Goal: Task Accomplishment & Management: Manage account settings

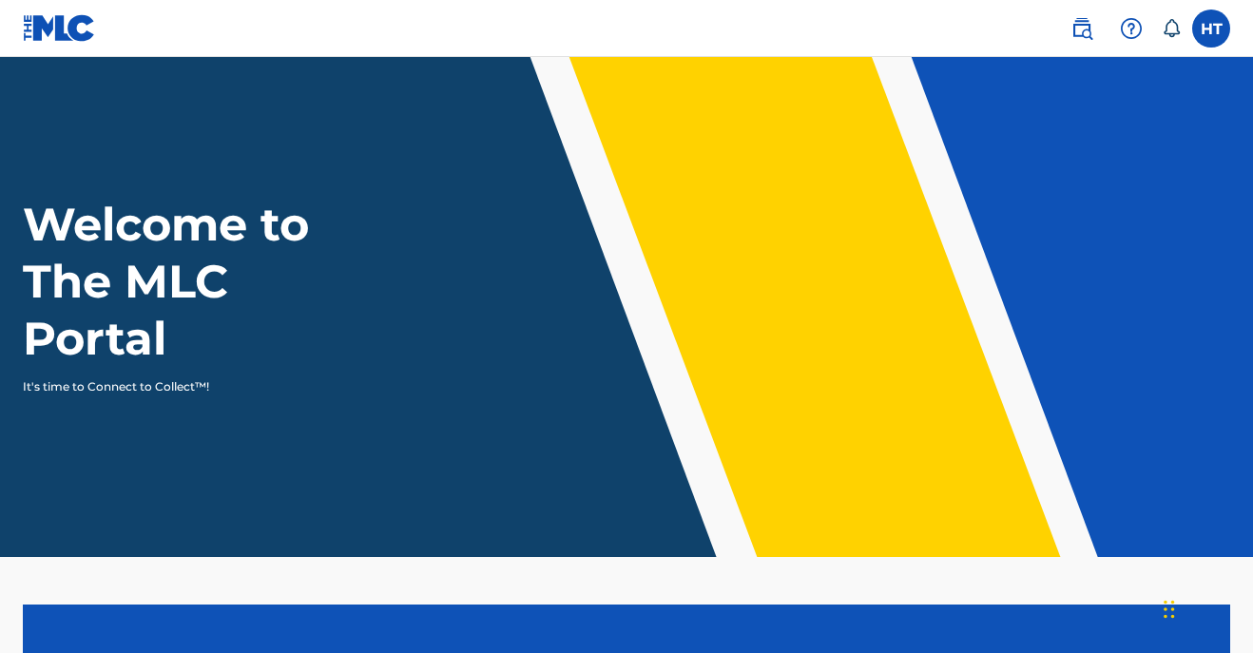
click at [1214, 28] on label at bounding box center [1211, 29] width 38 height 38
click at [1211, 29] on input "HT [PERSON_NAME] [EMAIL_ADDRESS][DOMAIN_NAME] Notification Preferences Profile …" at bounding box center [1211, 29] width 0 height 0
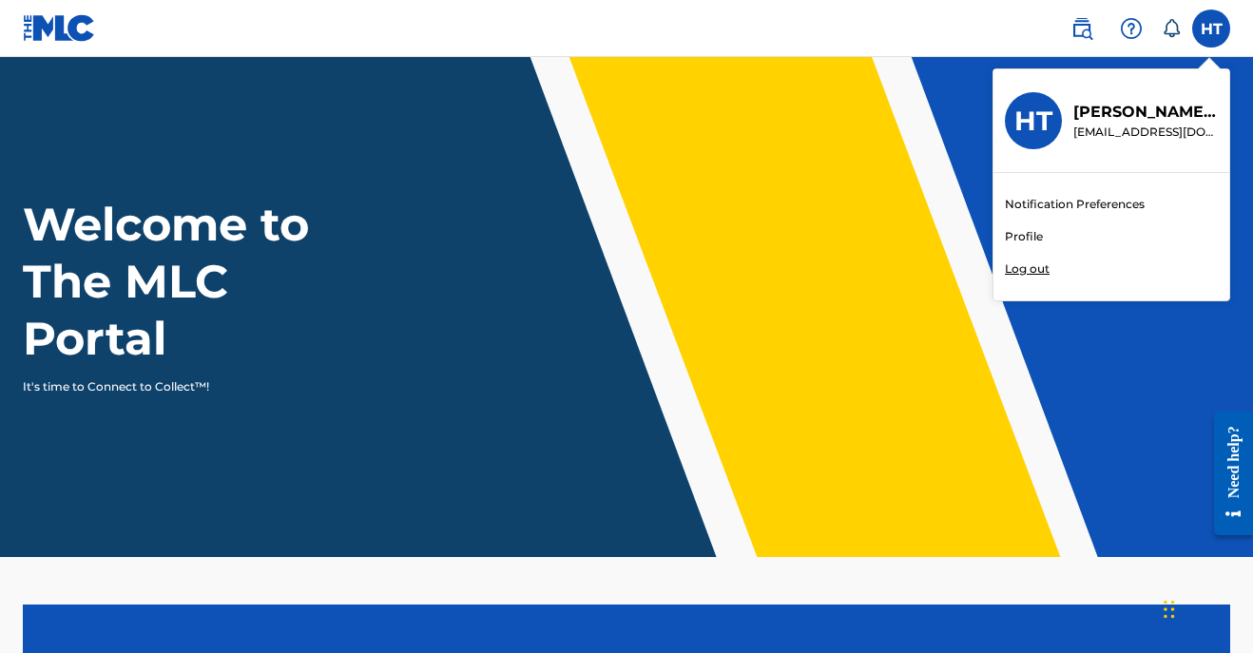
click at [1018, 231] on link "Profile" at bounding box center [1024, 236] width 38 height 17
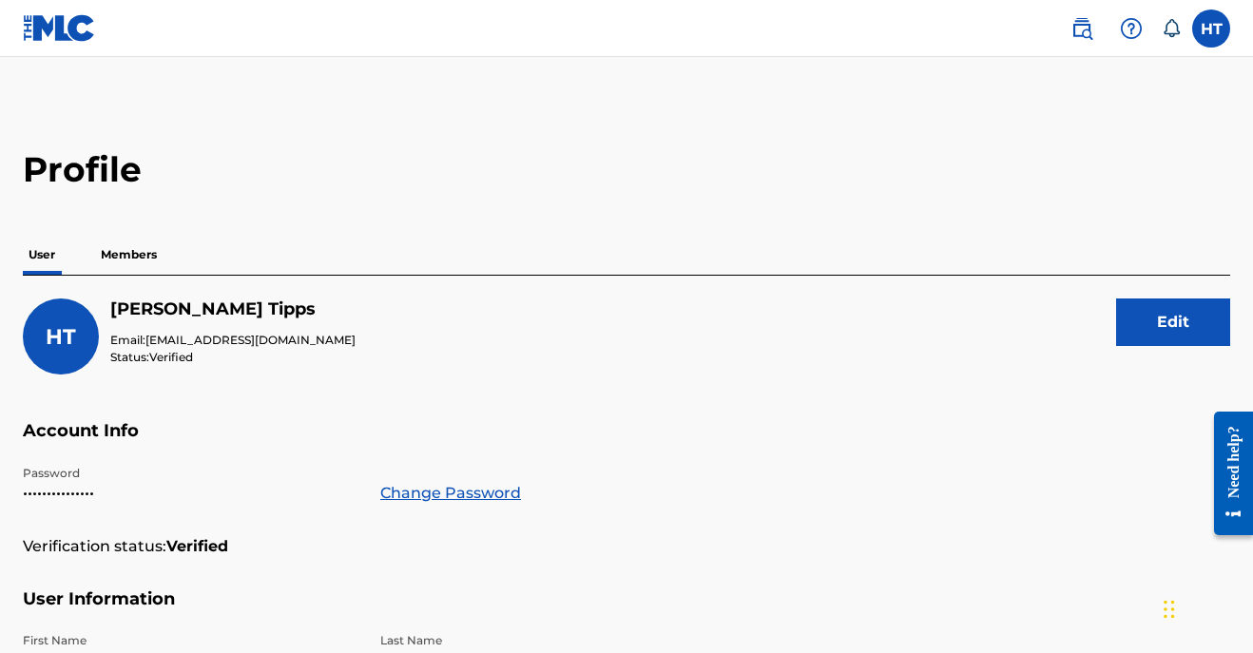
click at [1071, 26] on img at bounding box center [1081, 28] width 23 height 23
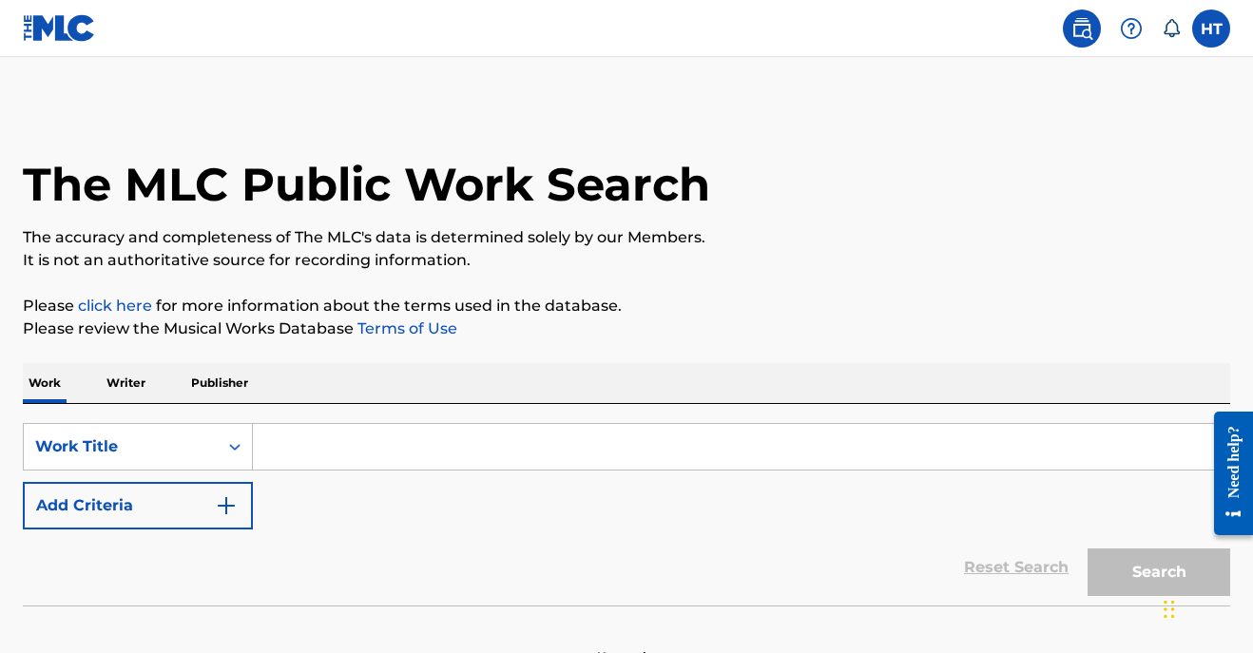
scroll to position [5, 0]
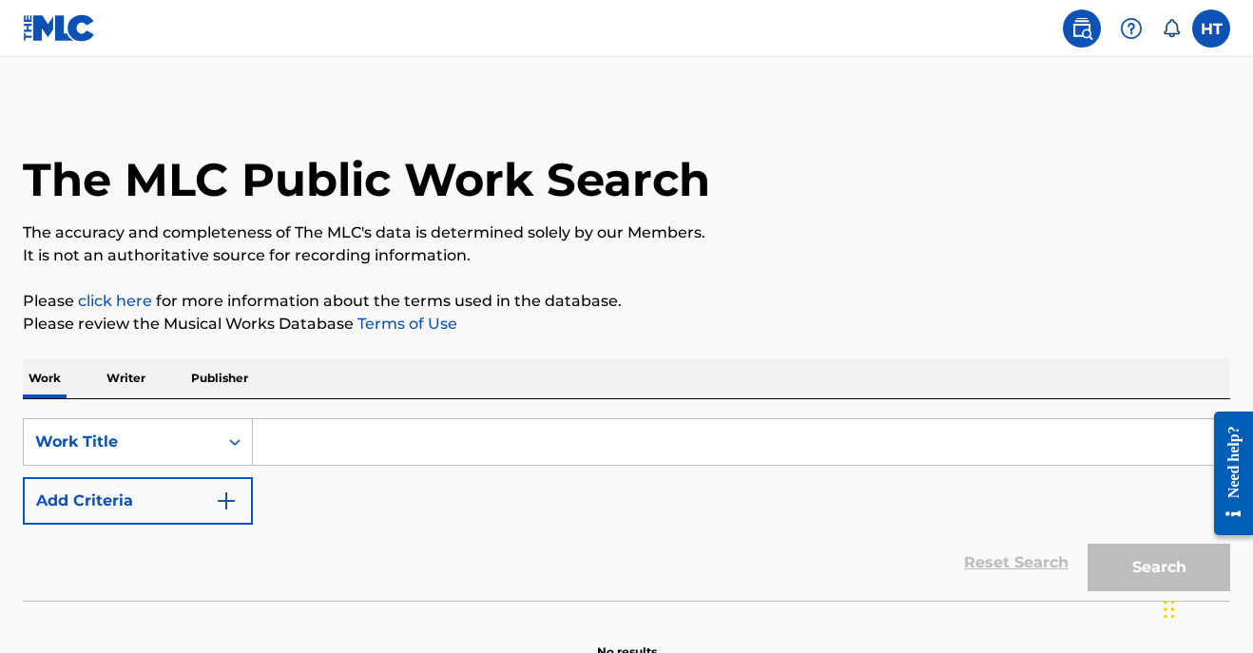
click at [1223, 449] on div "Need help?" at bounding box center [1234, 461] width 26 height 72
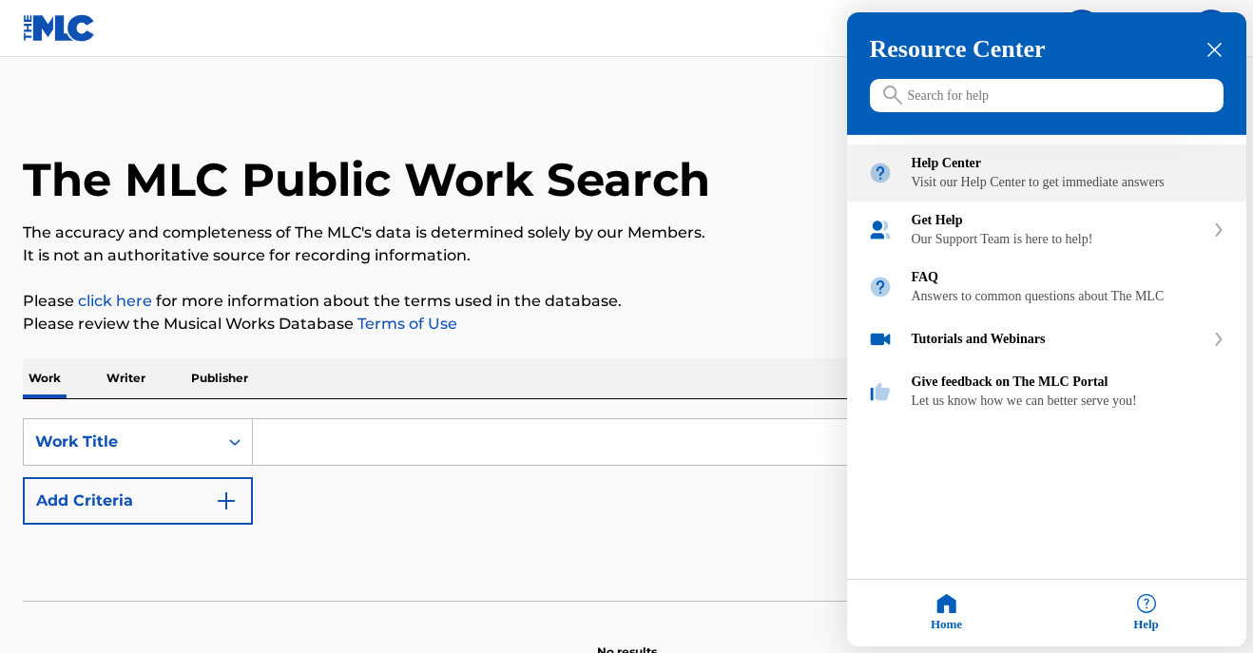
click at [1080, 183] on div "Visit our Help Center to get immediate answers" at bounding box center [1069, 182] width 314 height 15
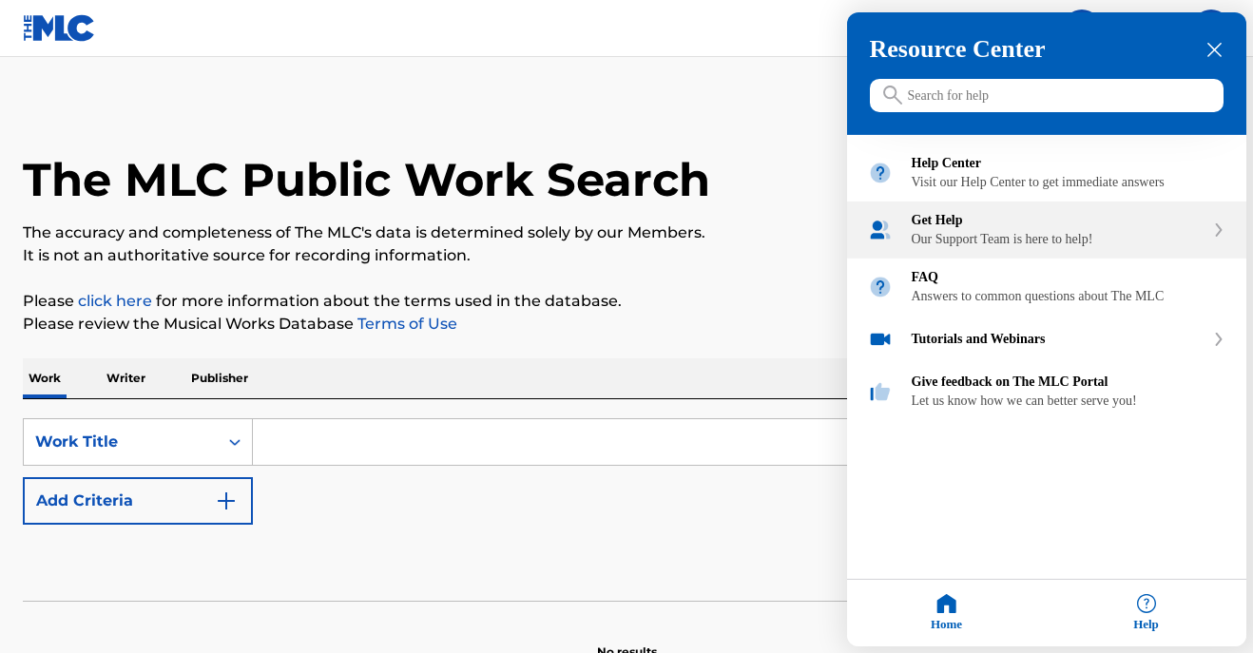
click at [1010, 247] on div "Get Help Our Support Team is here to help!" at bounding box center [1058, 230] width 293 height 34
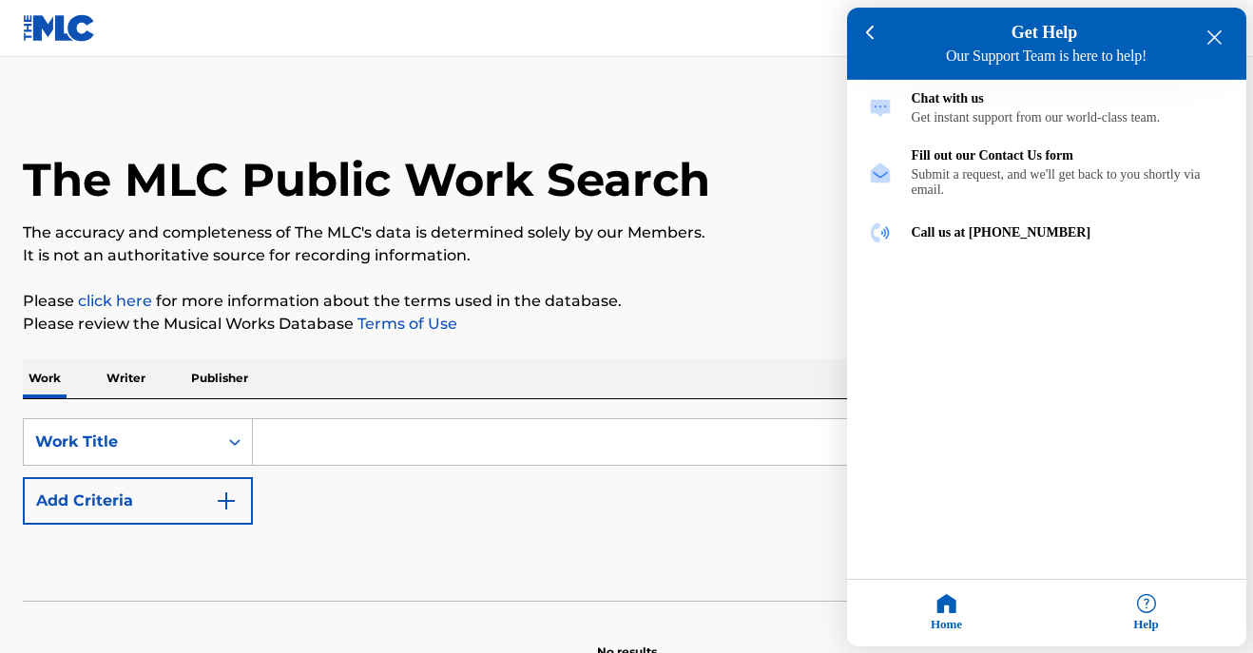
click at [1211, 39] on icon "close resource center" at bounding box center [1214, 37] width 14 height 14
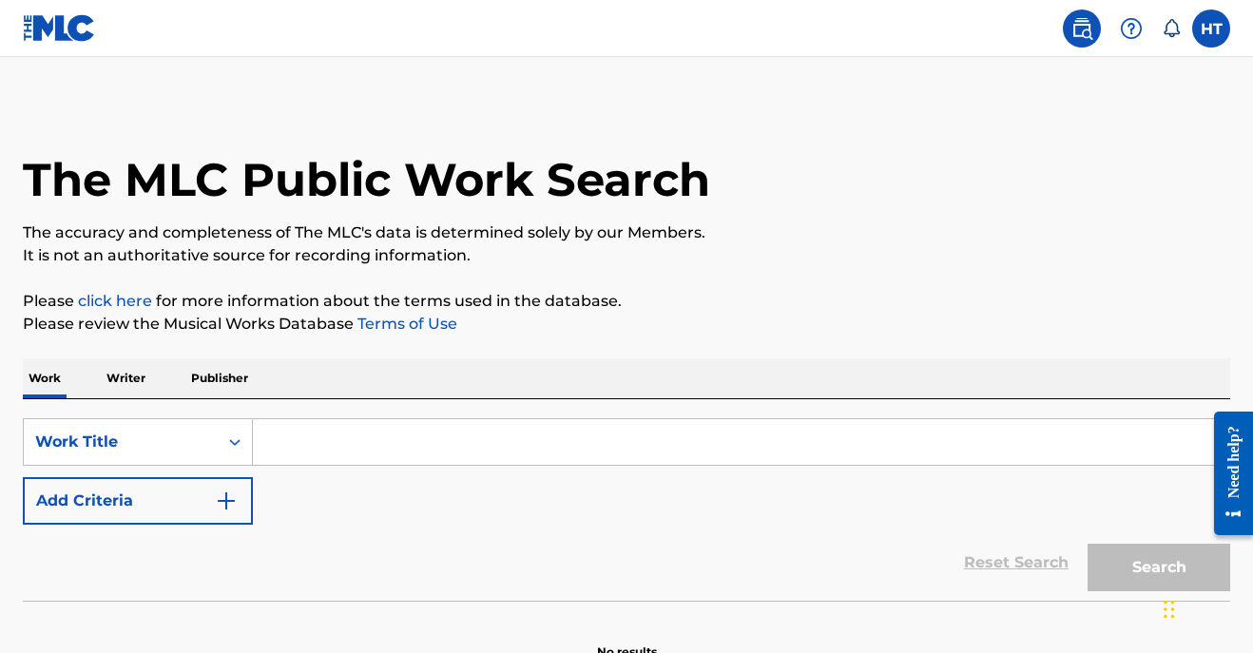
click at [1201, 27] on label at bounding box center [1211, 29] width 38 height 38
click at [1211, 29] on input "HT Hilary Tipps hilarytipps@gmail.com Notification Preferences Profile Log out" at bounding box center [1211, 29] width 0 height 0
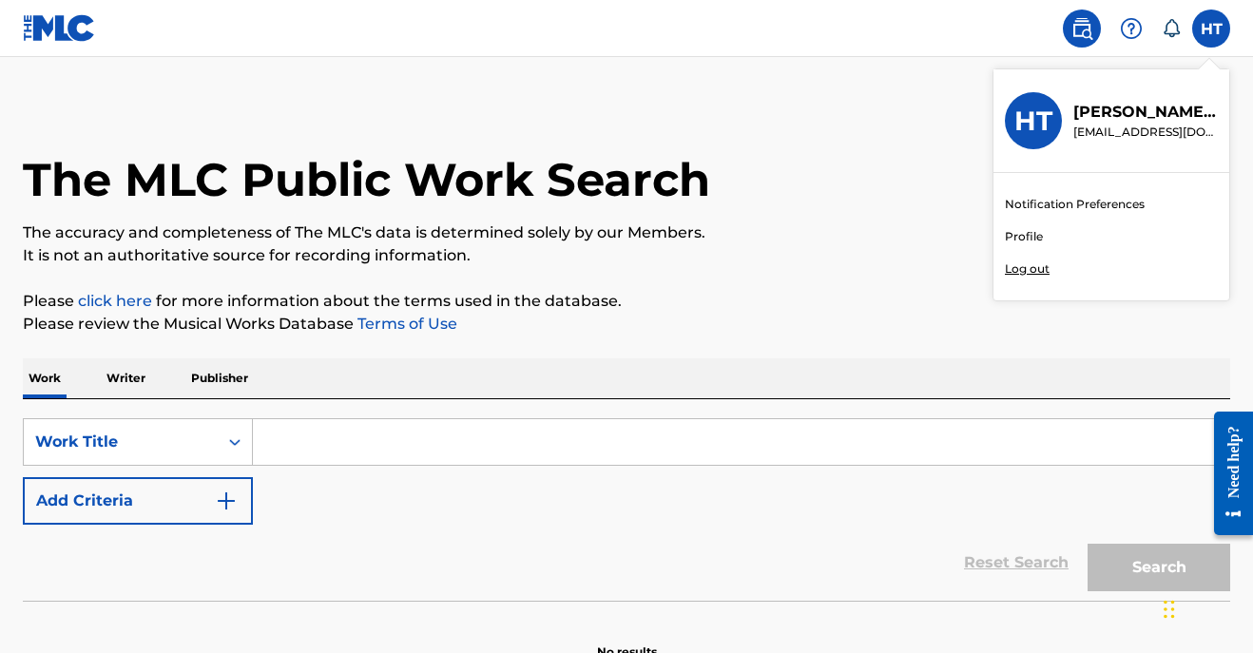
click at [1030, 233] on link "Profile" at bounding box center [1024, 236] width 38 height 17
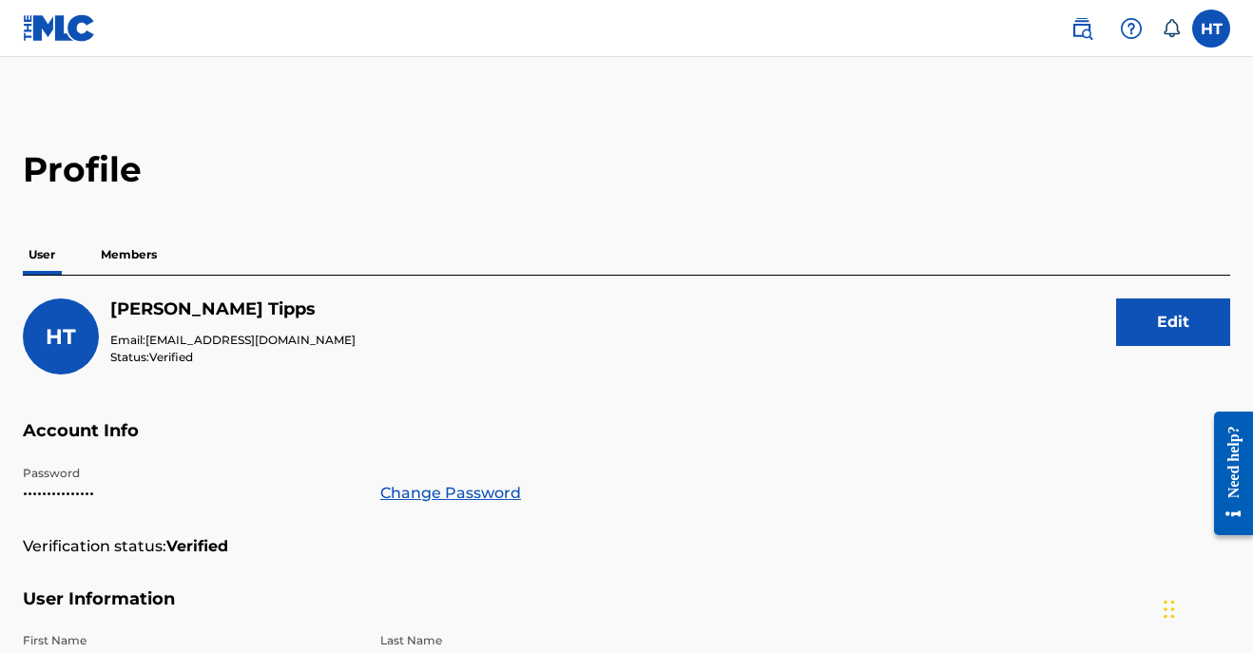
click at [139, 250] on p "Members" at bounding box center [128, 255] width 67 height 40
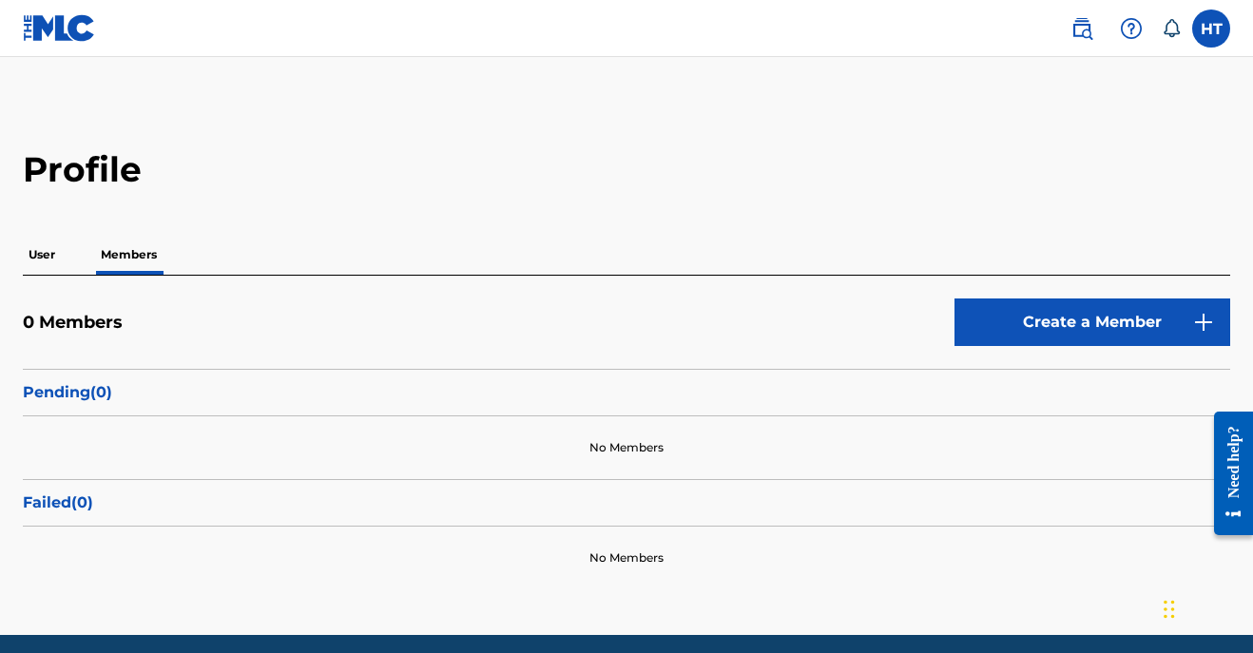
click at [1206, 29] on label at bounding box center [1211, 29] width 38 height 38
click at [1211, 29] on input "HT Hilary Tipps hilarytipps@gmail.com Notification Preferences Profile Log out" at bounding box center [1211, 29] width 0 height 0
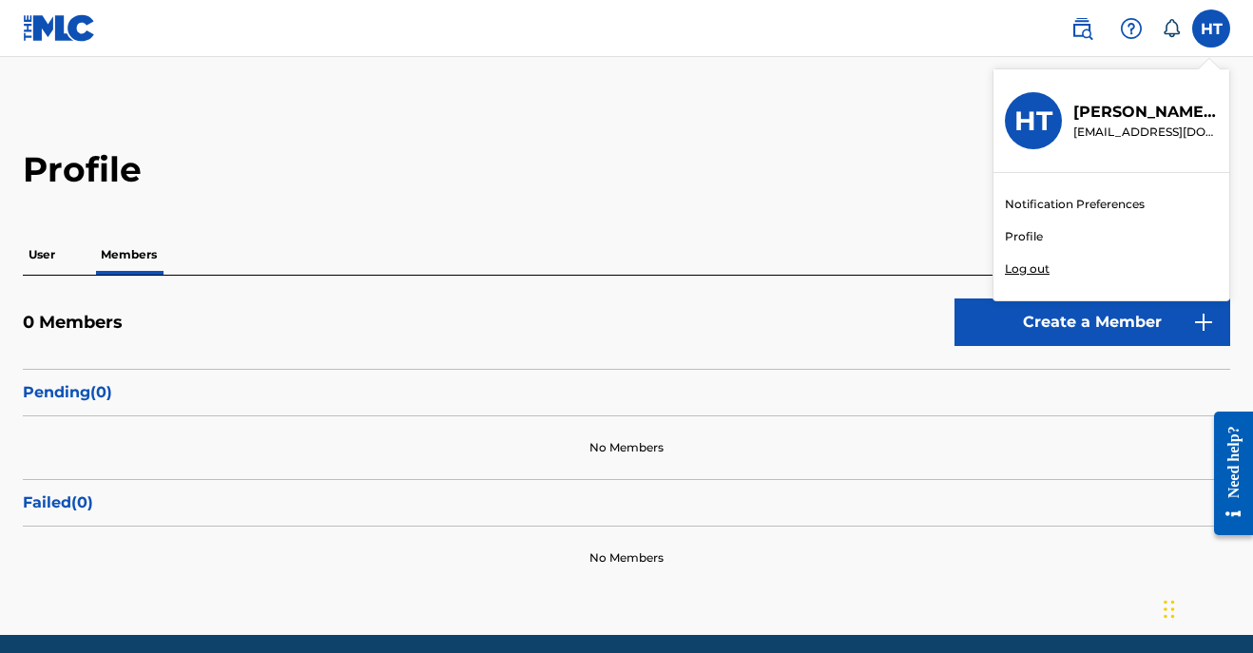
click at [973, 107] on main "Profile User Members 0 Members Create a Member Pending ( 0 ) No Members Failed …" at bounding box center [626, 346] width 1253 height 578
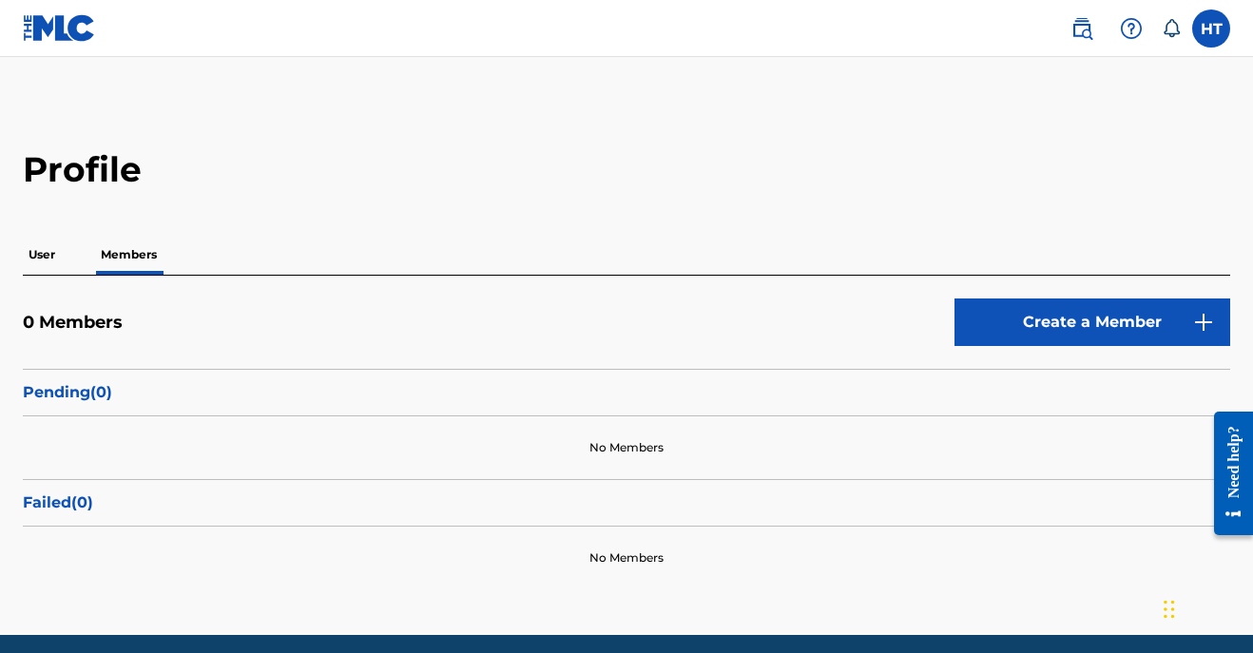
click at [1090, 26] on img at bounding box center [1081, 28] width 23 height 23
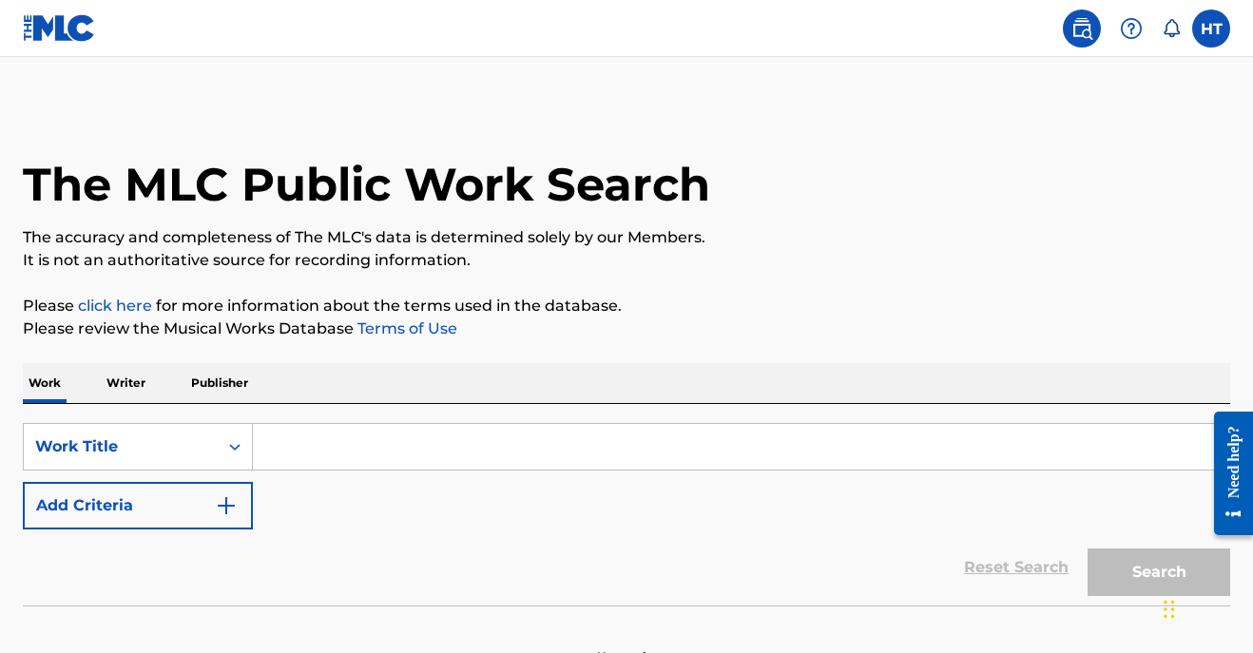
click at [69, 26] on img at bounding box center [59, 28] width 73 height 28
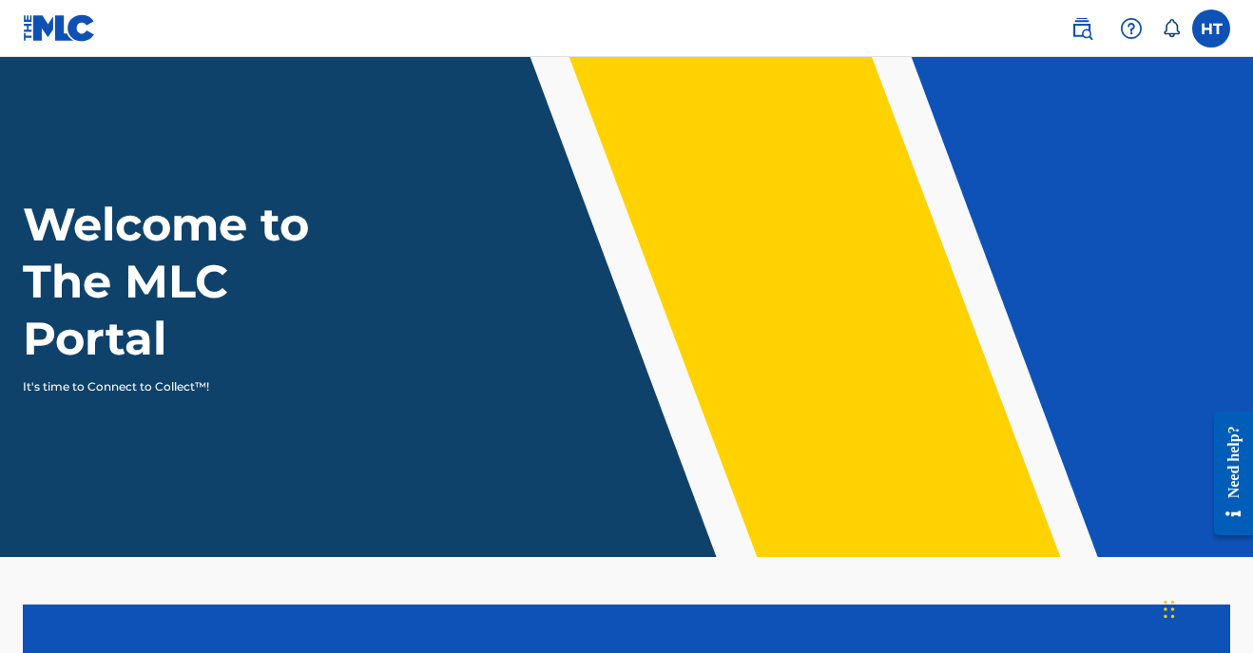
click at [1206, 29] on label at bounding box center [1211, 29] width 38 height 38
click at [1211, 29] on input "HT Hilary Tipps hilarytipps@gmail.com Notification Preferences Profile Log out" at bounding box center [1211, 29] width 0 height 0
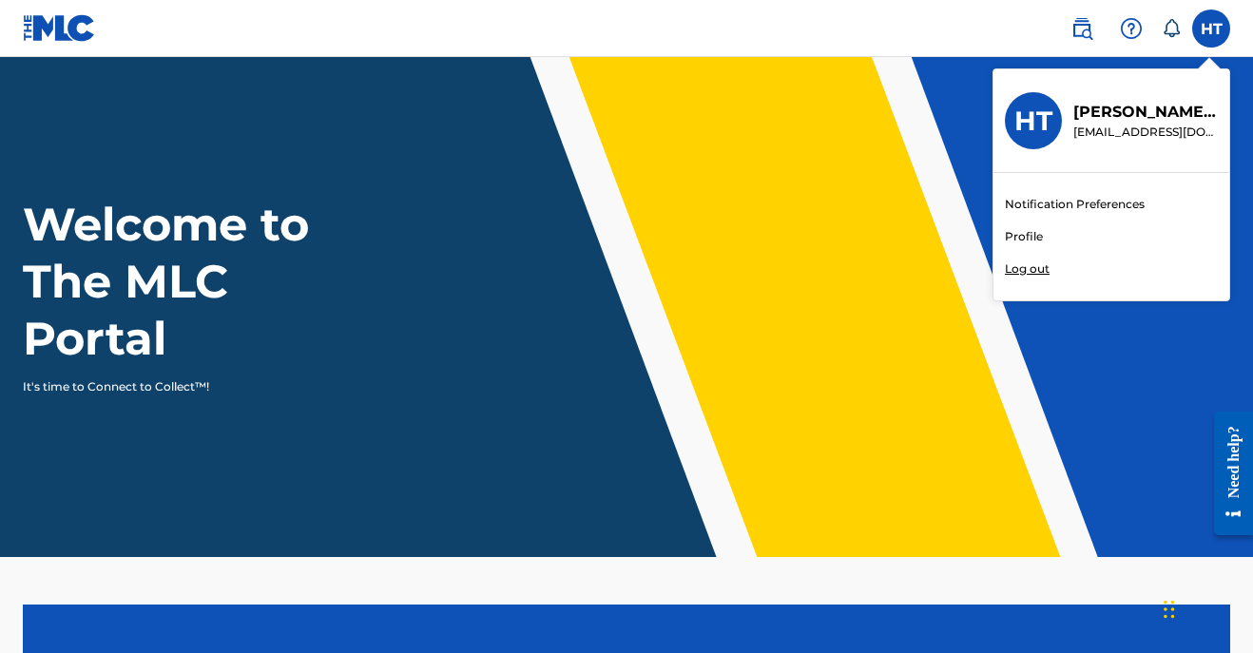
click at [1031, 232] on link "Profile" at bounding box center [1024, 236] width 38 height 17
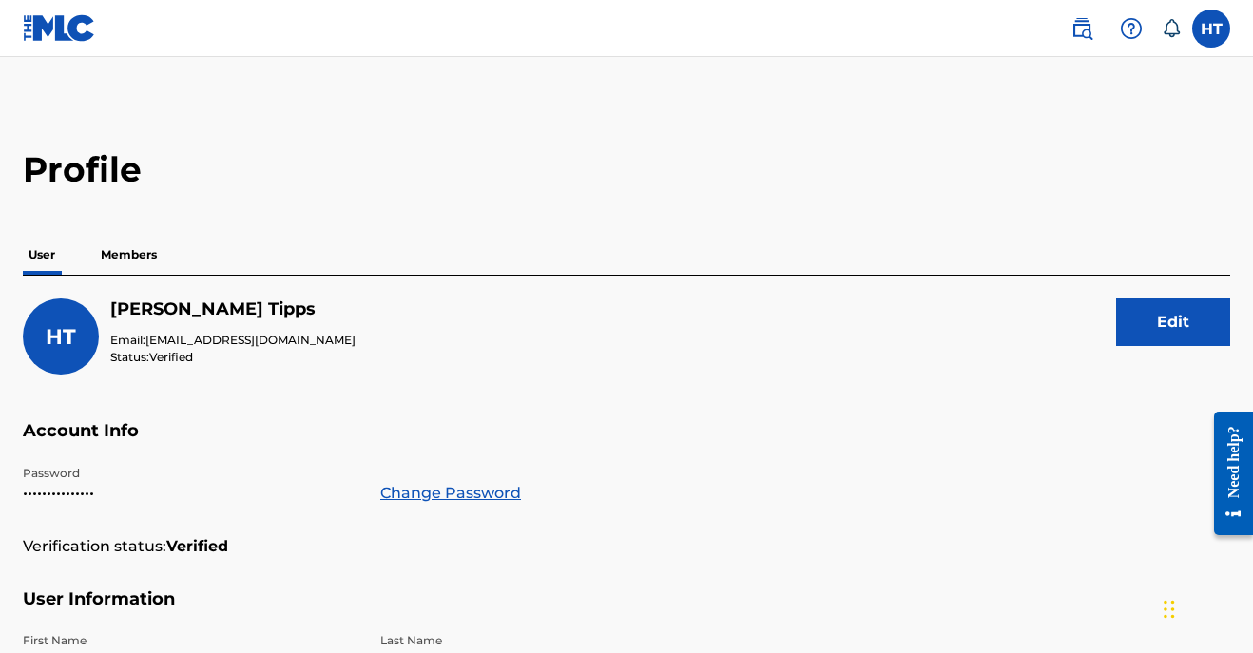
click at [699, 350] on div "HT Hilary Tipps Email: hilarytipps@gmail.com Status: Verified Edit" at bounding box center [626, 360] width 1207 height 122
click at [1198, 31] on label at bounding box center [1211, 29] width 38 height 38
click at [1211, 29] on input "HT Hilary Tipps hilarytipps@gmail.com Notification Preferences Profile Log out" at bounding box center [1211, 29] width 0 height 0
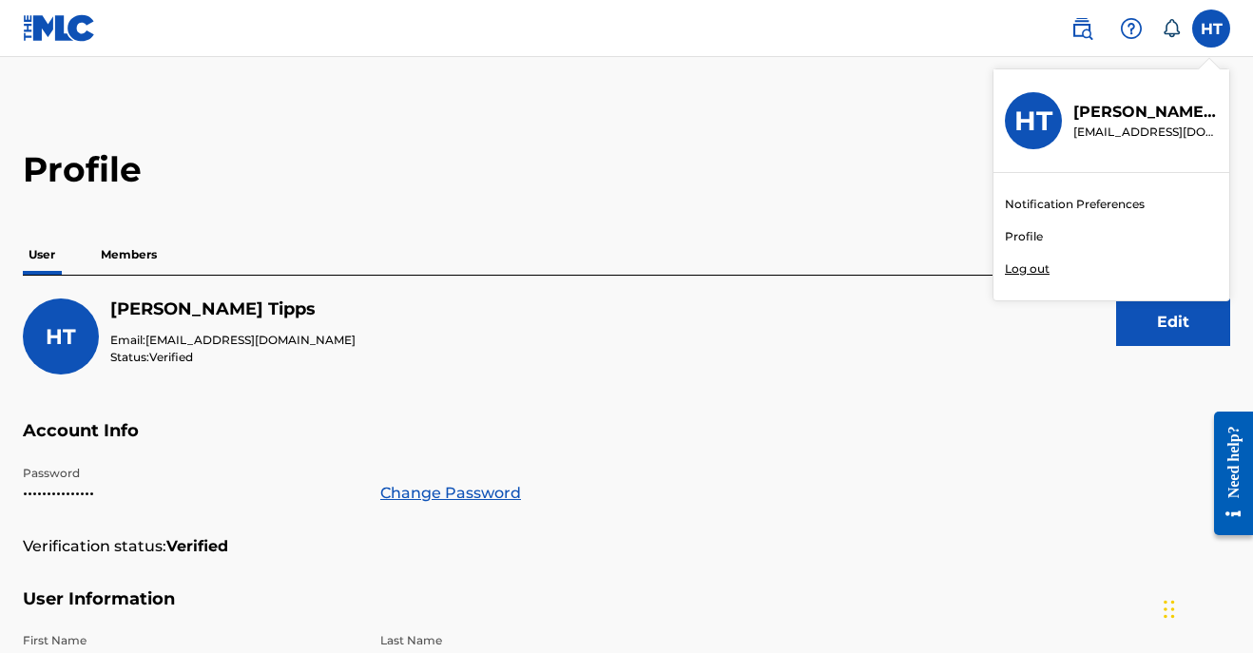
click at [916, 161] on h2 "Profile" at bounding box center [626, 169] width 1207 height 43
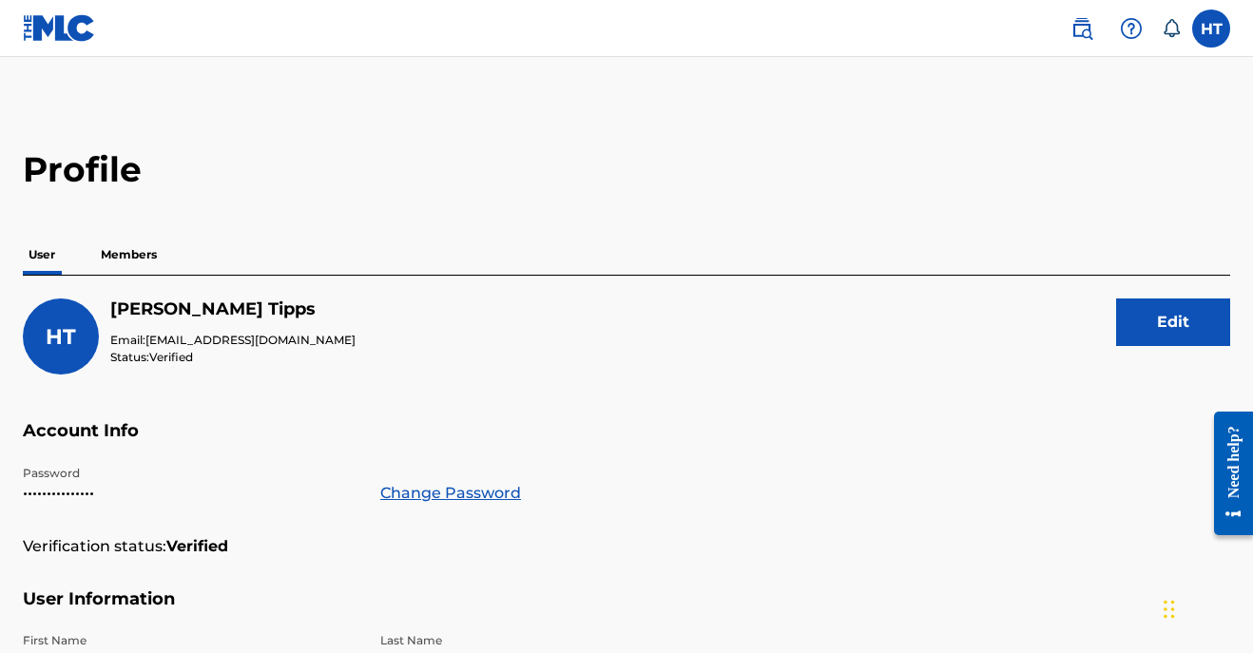
click at [1211, 28] on label at bounding box center [1211, 29] width 38 height 38
click at [1211, 29] on input "HT Hilary Tipps hilarytipps@gmail.com Notification Preferences Profile Log out" at bounding box center [1211, 29] width 0 height 0
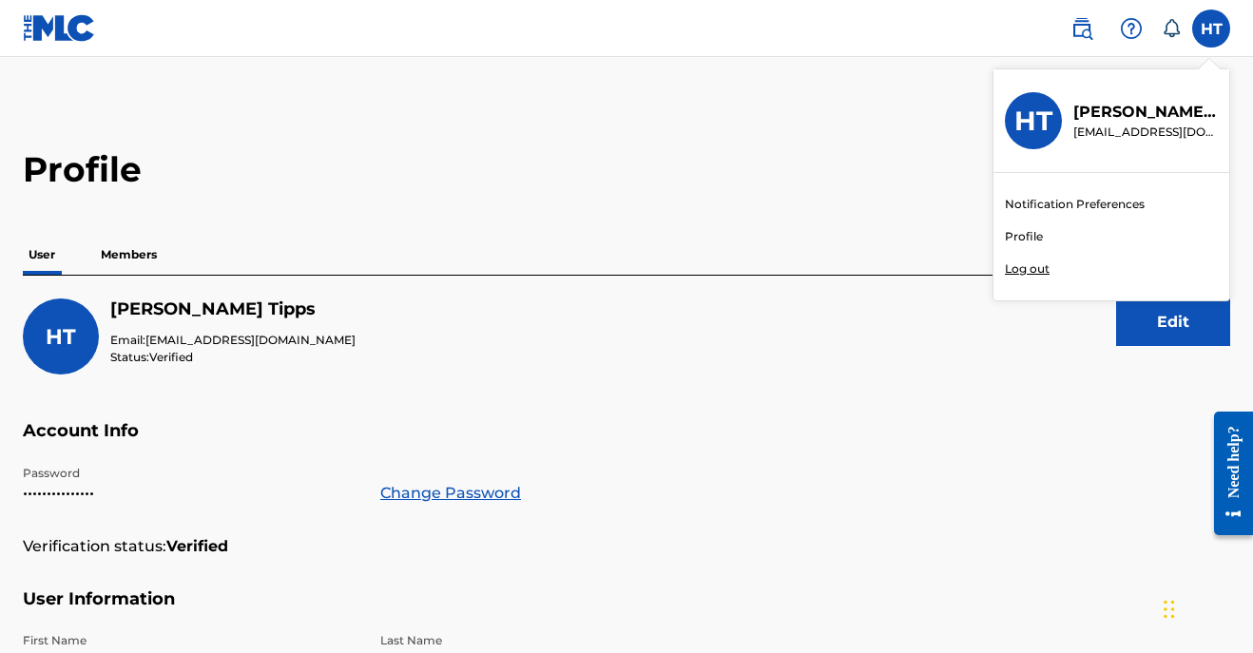
click at [1030, 266] on p "Log out" at bounding box center [1027, 268] width 45 height 17
click at [1211, 29] on input "HT Hilary Tipps hilarytipps@gmail.com Notification Preferences Profile Log out" at bounding box center [1211, 29] width 0 height 0
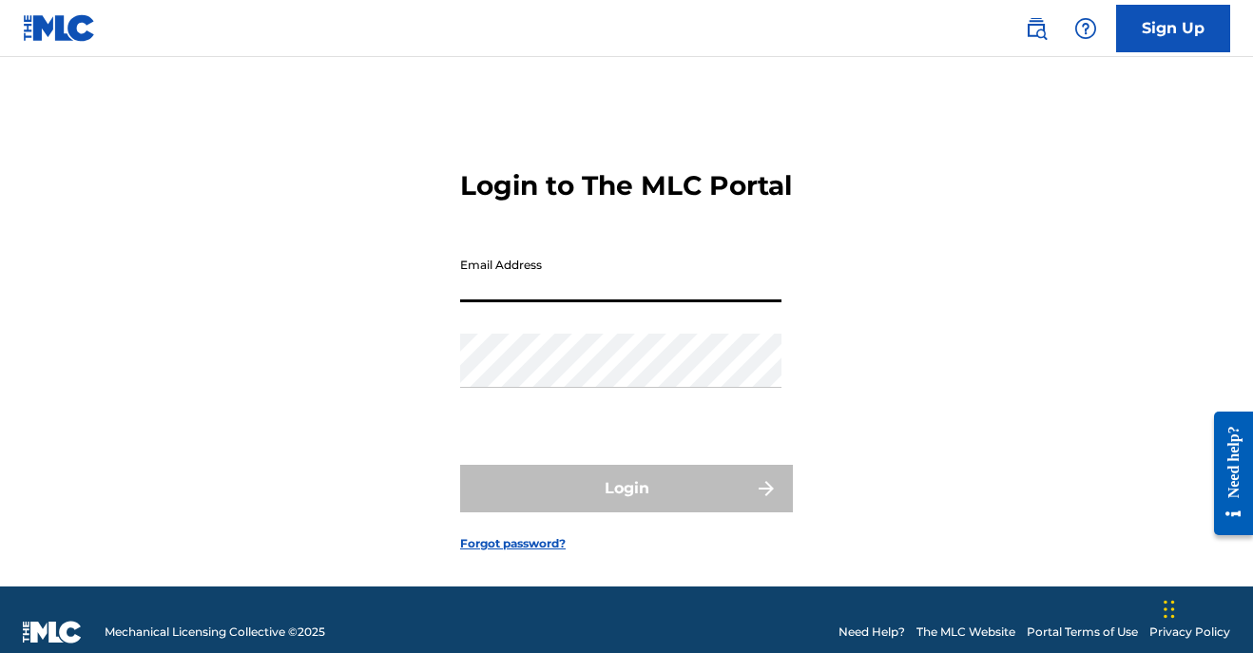
click at [537, 302] on input "Email Address" at bounding box center [620, 275] width 321 height 54
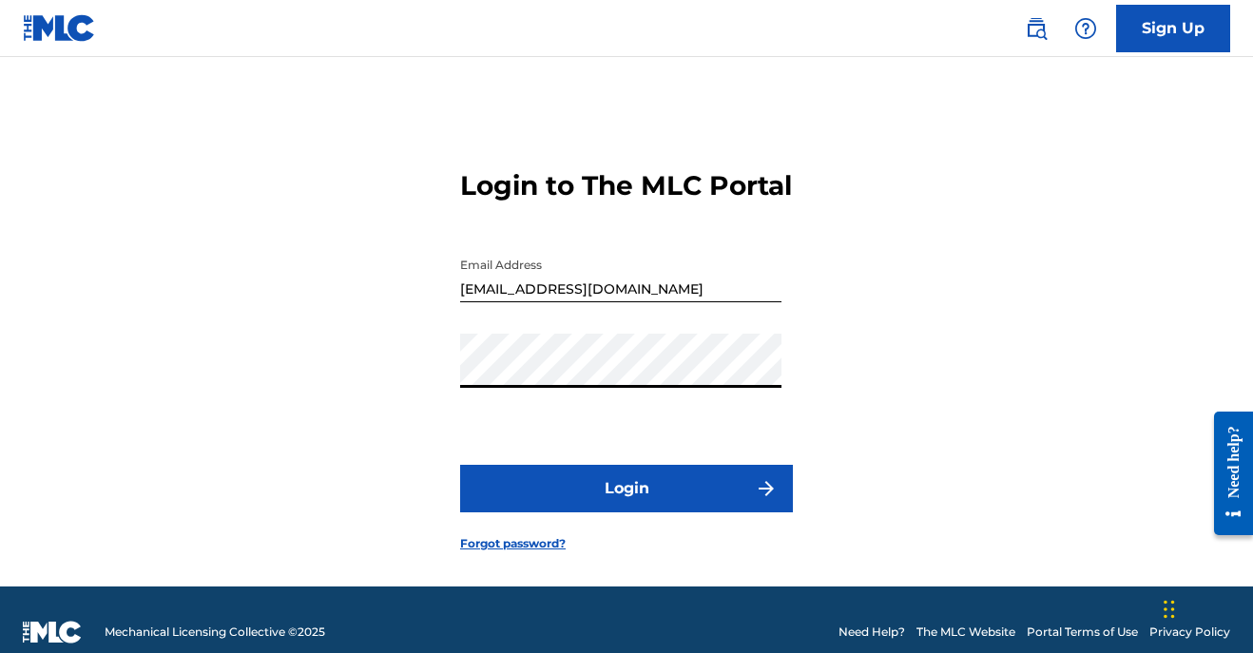
click at [626, 512] on button "Login" at bounding box center [626, 489] width 333 height 48
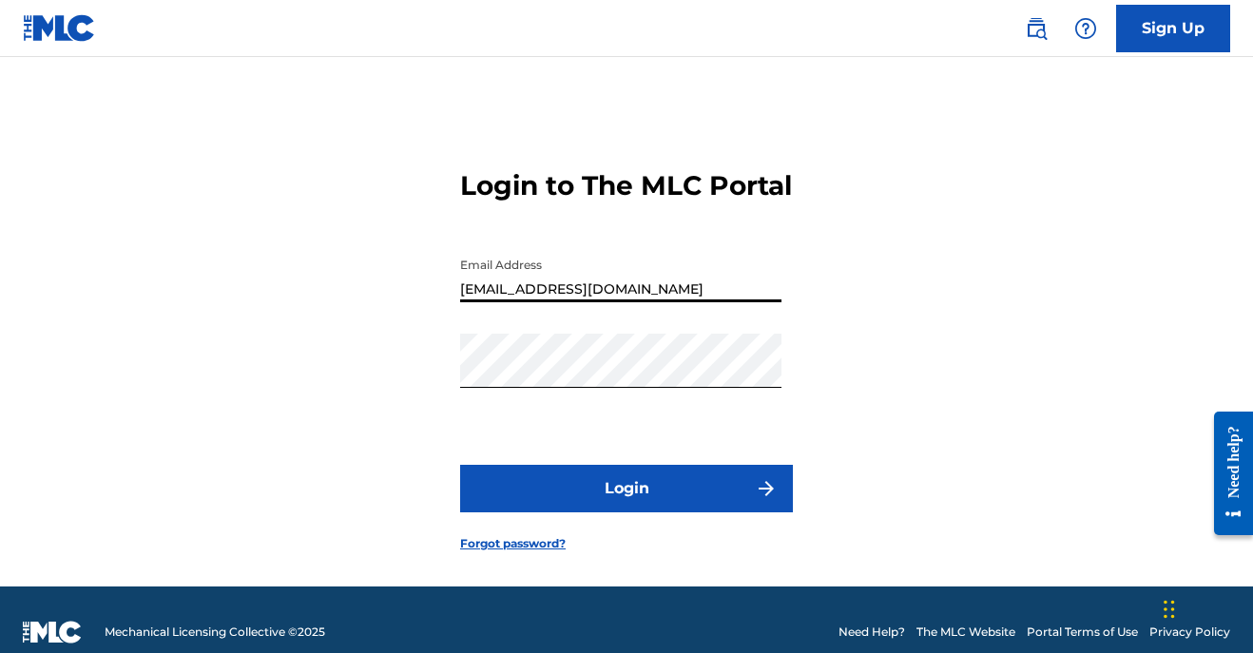
click at [626, 302] on input "info@tippsandobermiller.com" at bounding box center [620, 275] width 321 height 54
type input "[EMAIL_ADDRESS][DOMAIN_NAME]"
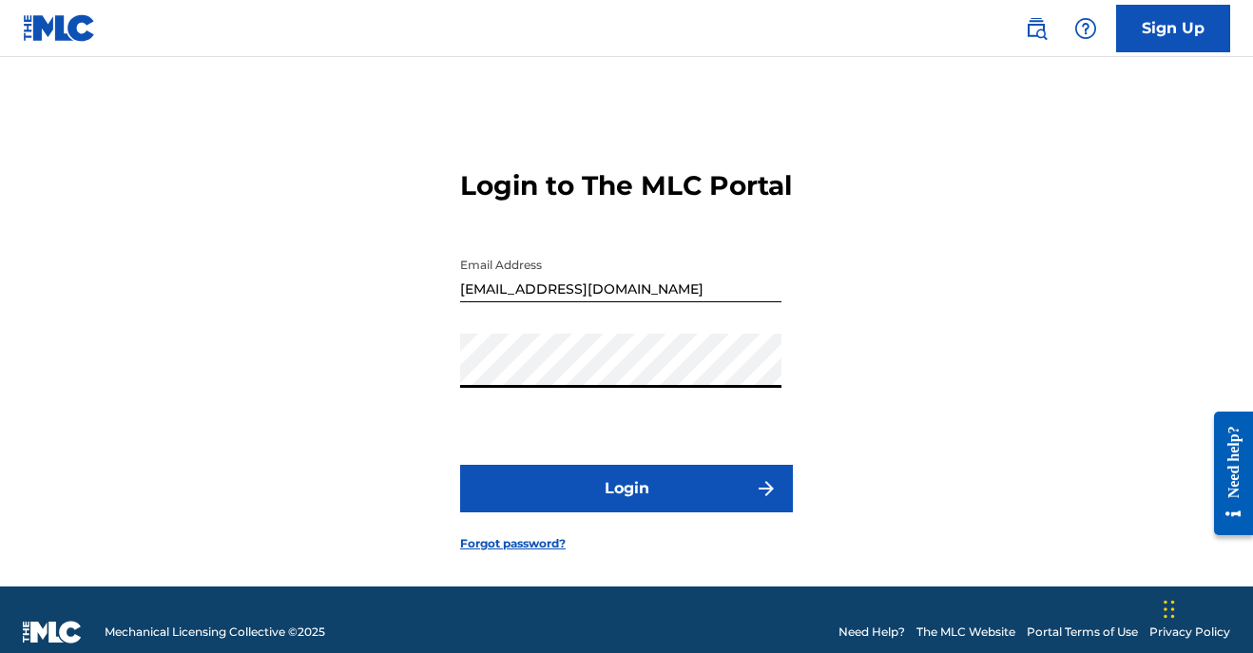
click at [608, 512] on button "Login" at bounding box center [626, 489] width 333 height 48
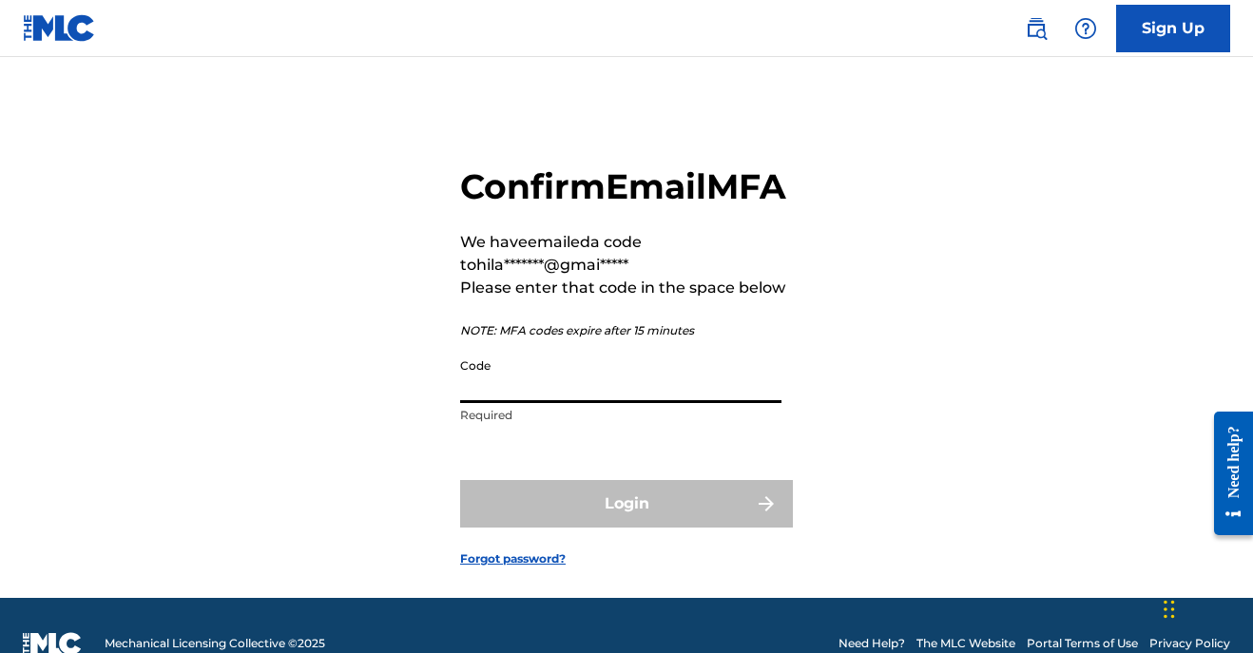
click at [665, 403] on input "Code" at bounding box center [620, 376] width 321 height 54
paste input "038872"
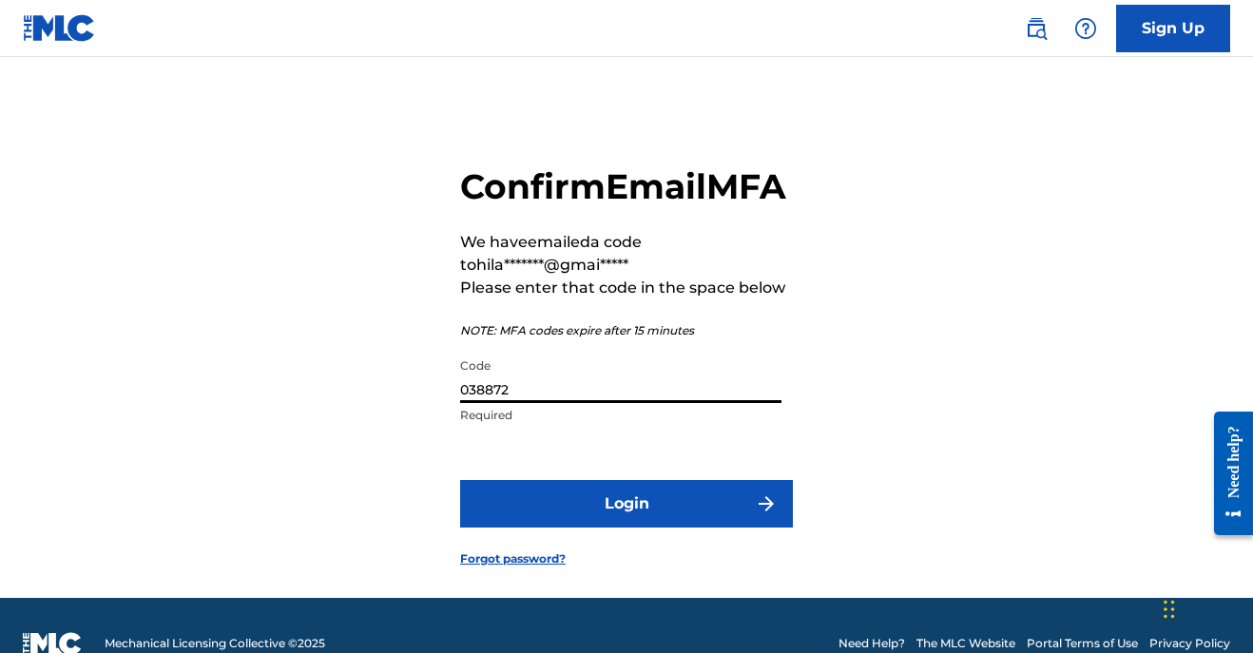
type input "038872"
click at [566, 528] on button "Login" at bounding box center [626, 504] width 333 height 48
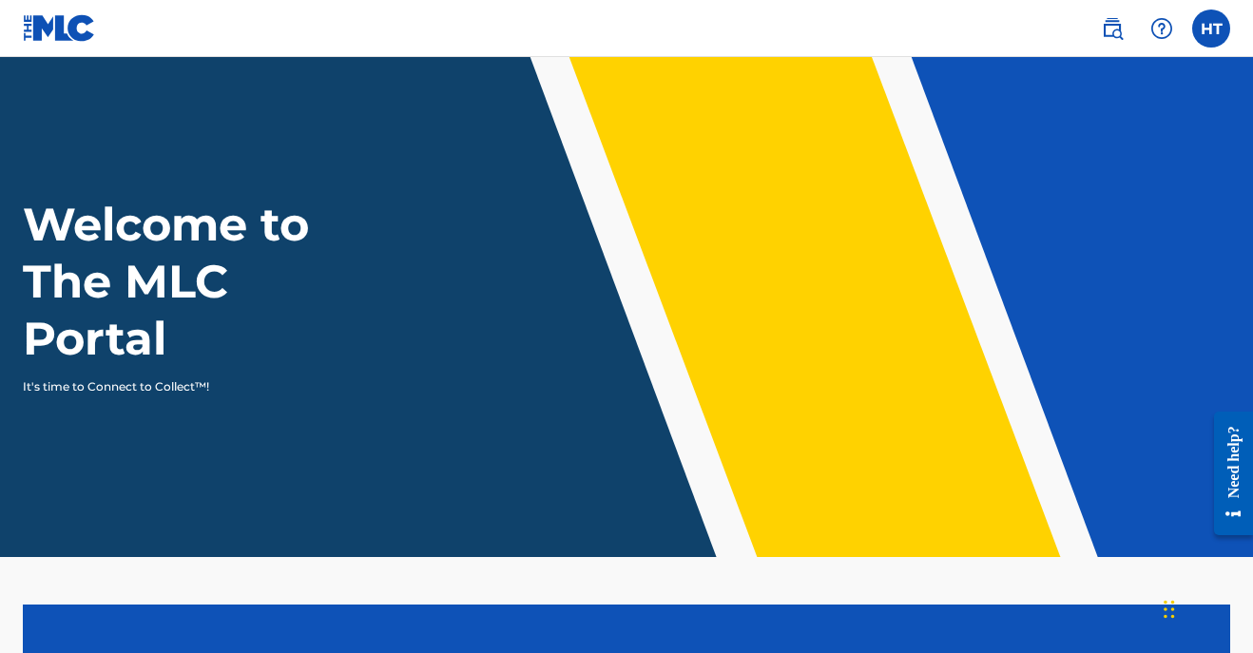
click at [1104, 26] on img at bounding box center [1112, 28] width 23 height 23
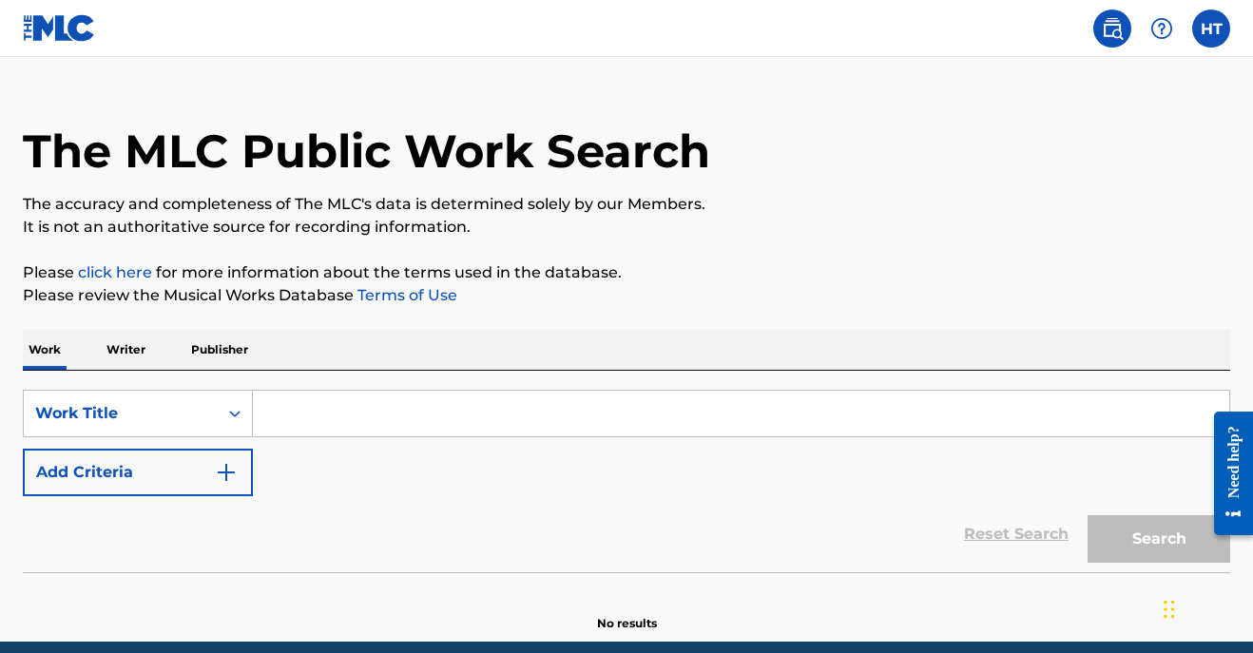
scroll to position [38, 0]
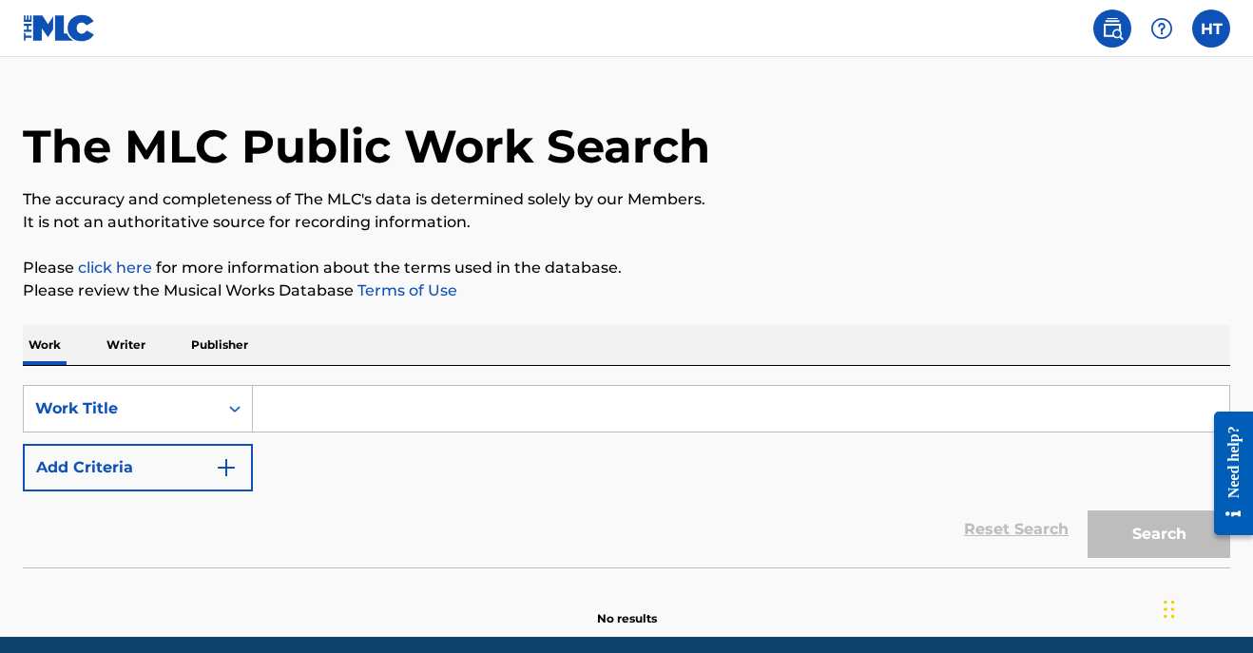
click at [676, 333] on div "Work Writer Publisher" at bounding box center [626, 345] width 1207 height 40
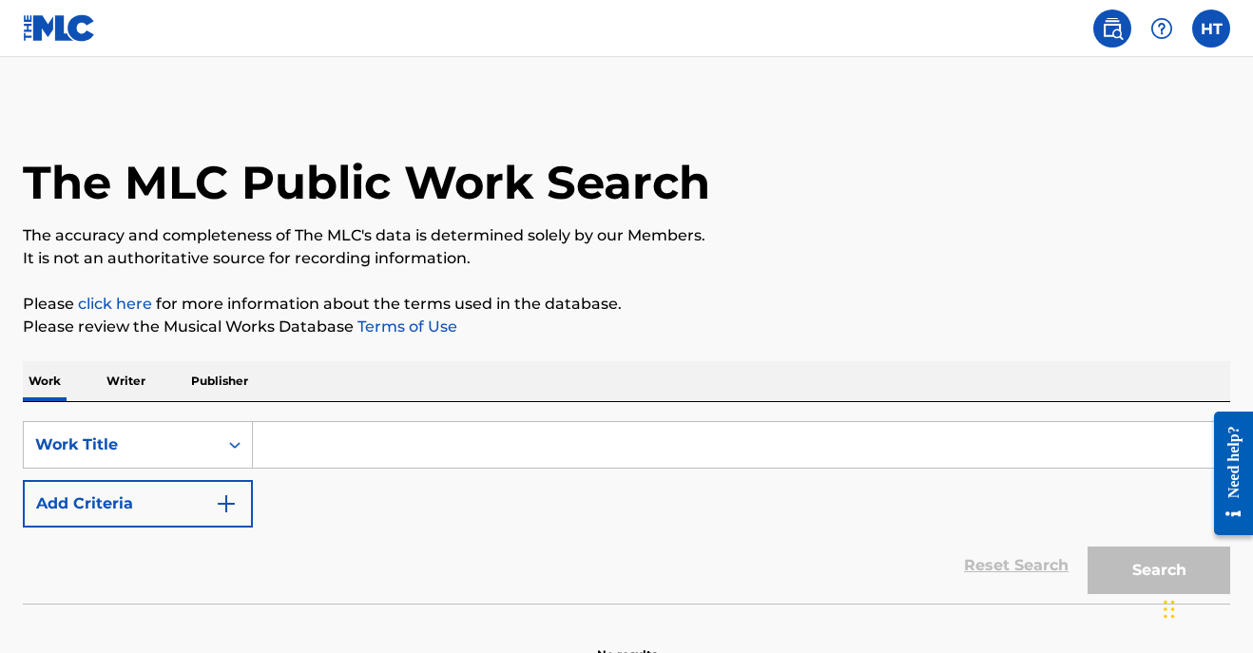
scroll to position [0, 0]
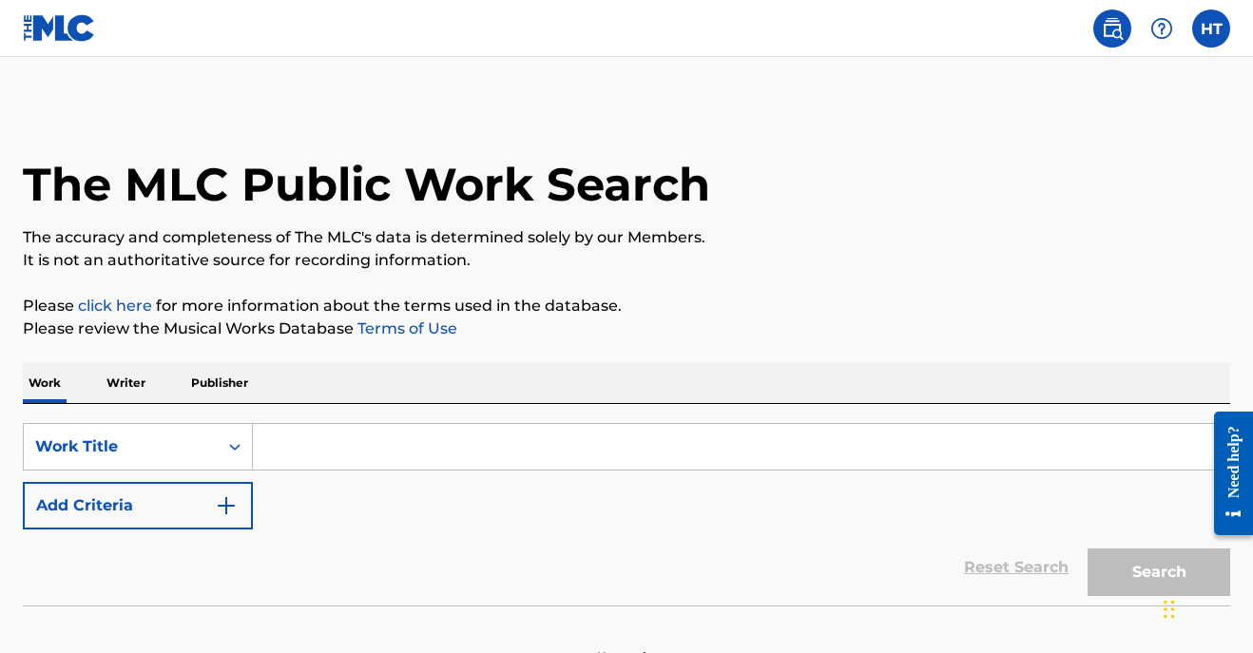
click at [1211, 27] on label at bounding box center [1211, 29] width 38 height 38
click at [1211, 29] on input "HT Hilary Tipps hilarytipps@gmail.com Notification Preferences Profile Log out" at bounding box center [1211, 29] width 0 height 0
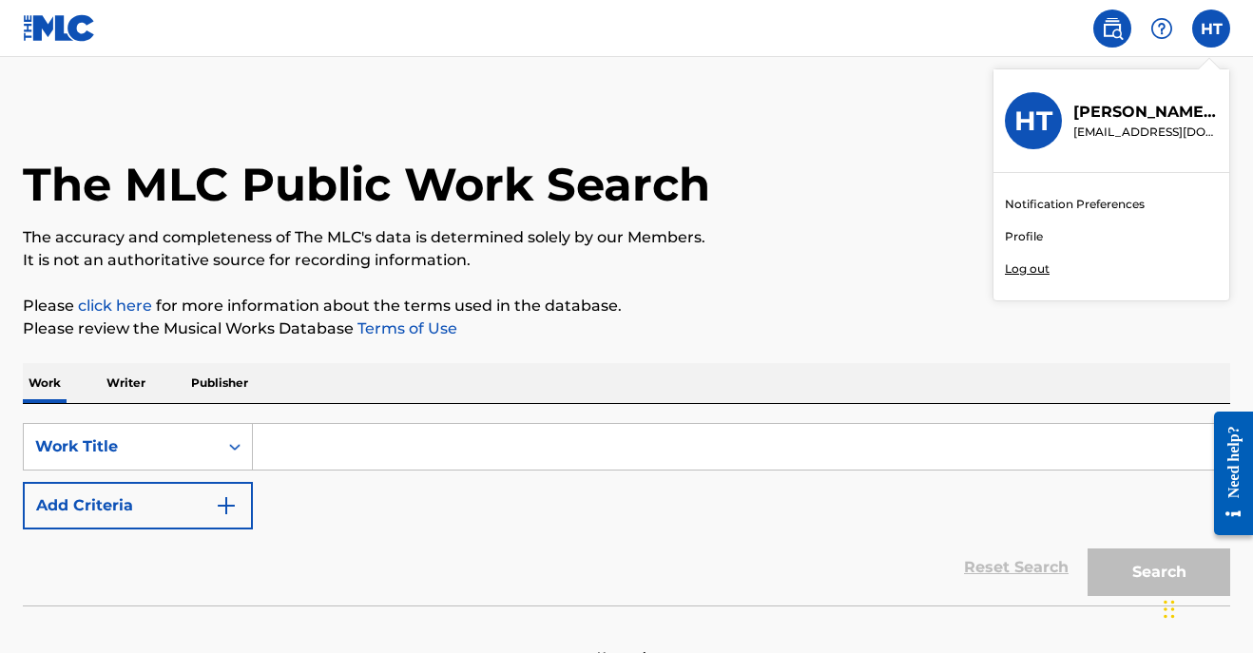
click at [1020, 235] on link "Profile" at bounding box center [1024, 236] width 38 height 17
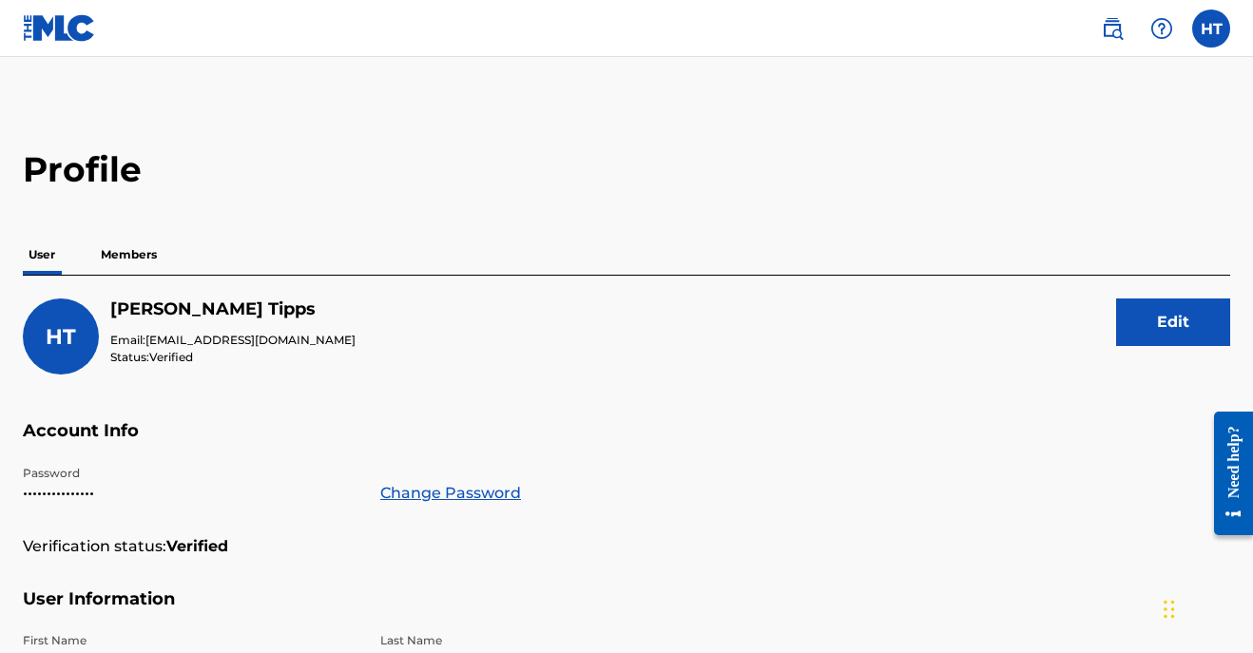
click at [137, 252] on p "Members" at bounding box center [128, 255] width 67 height 40
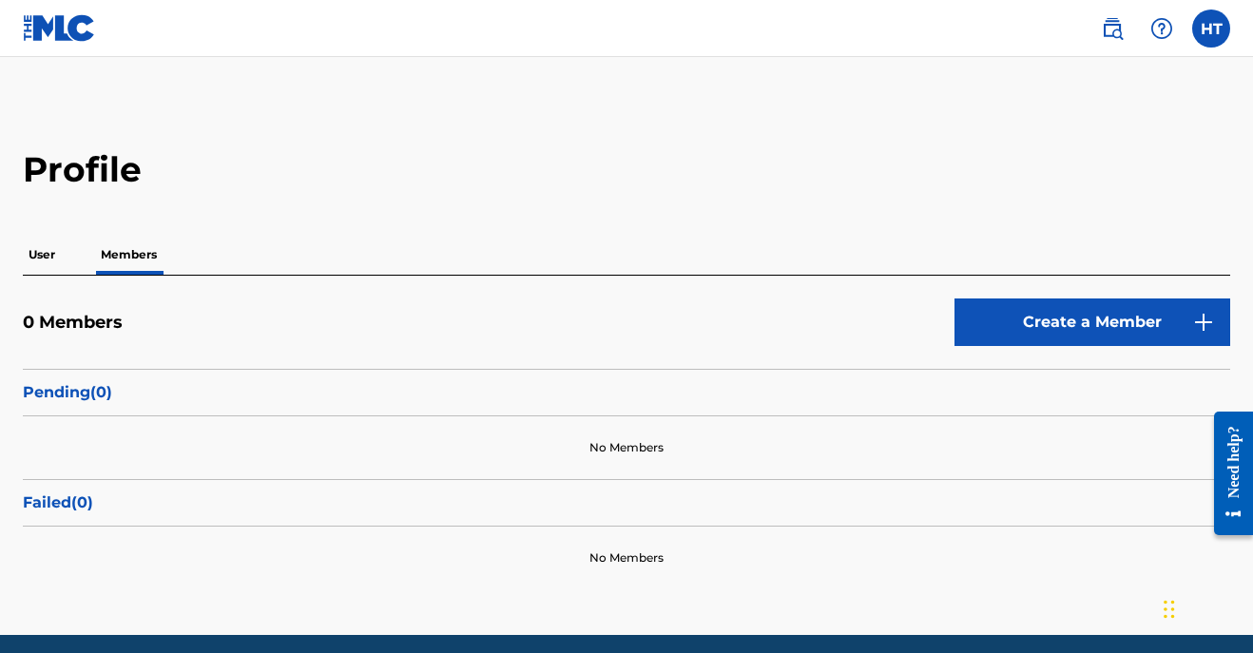
click at [42, 255] on p "User" at bounding box center [42, 255] width 38 height 40
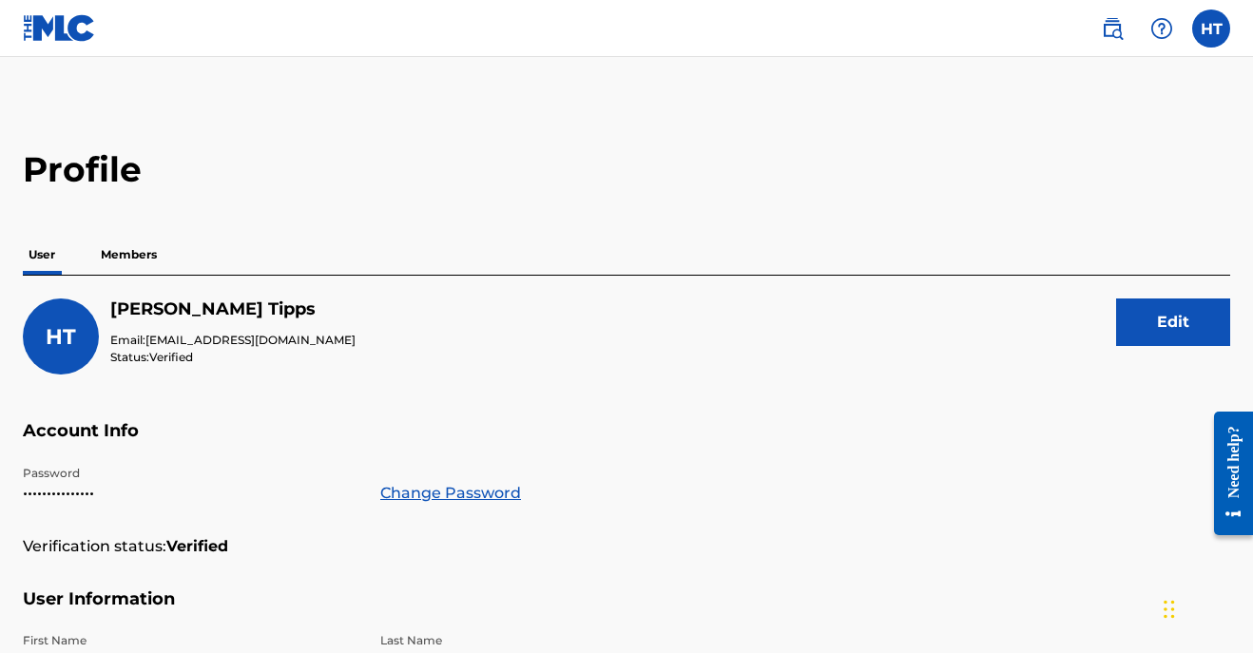
click at [119, 258] on p "Members" at bounding box center [128, 255] width 67 height 40
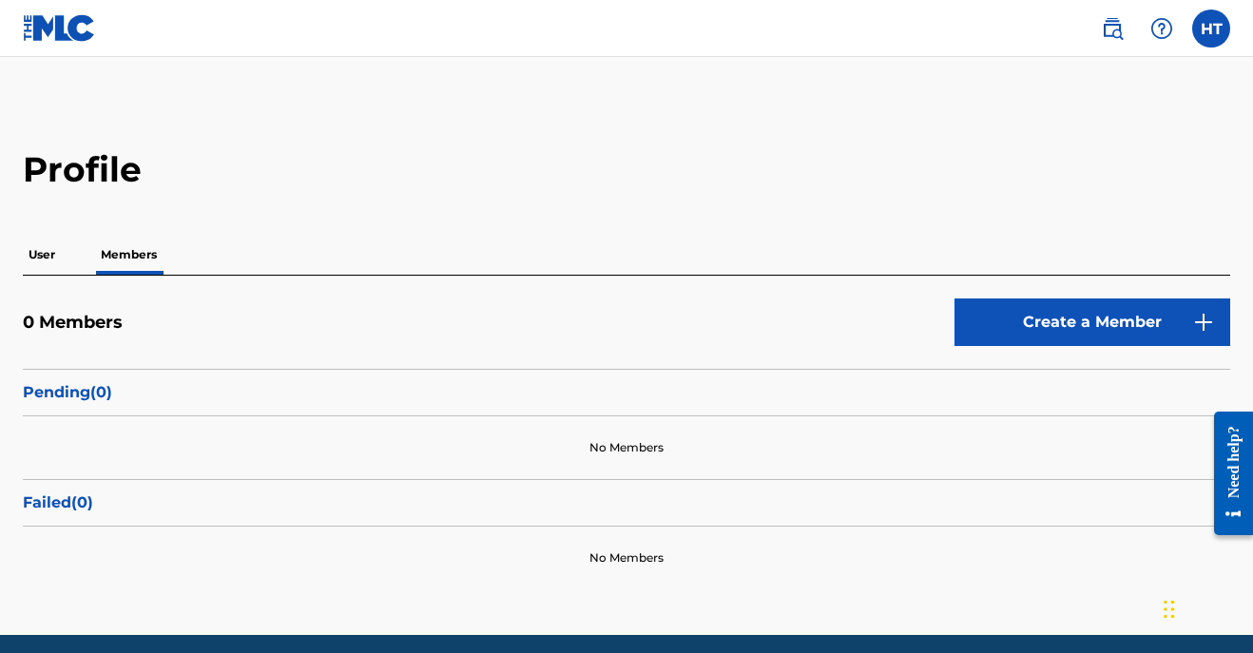
click at [1016, 220] on div "Profile User Members 0 Members Create a Member Pending ( 0 ) No Members Failed …" at bounding box center [626, 368] width 1253 height 441
click at [50, 256] on p "User" at bounding box center [42, 255] width 38 height 40
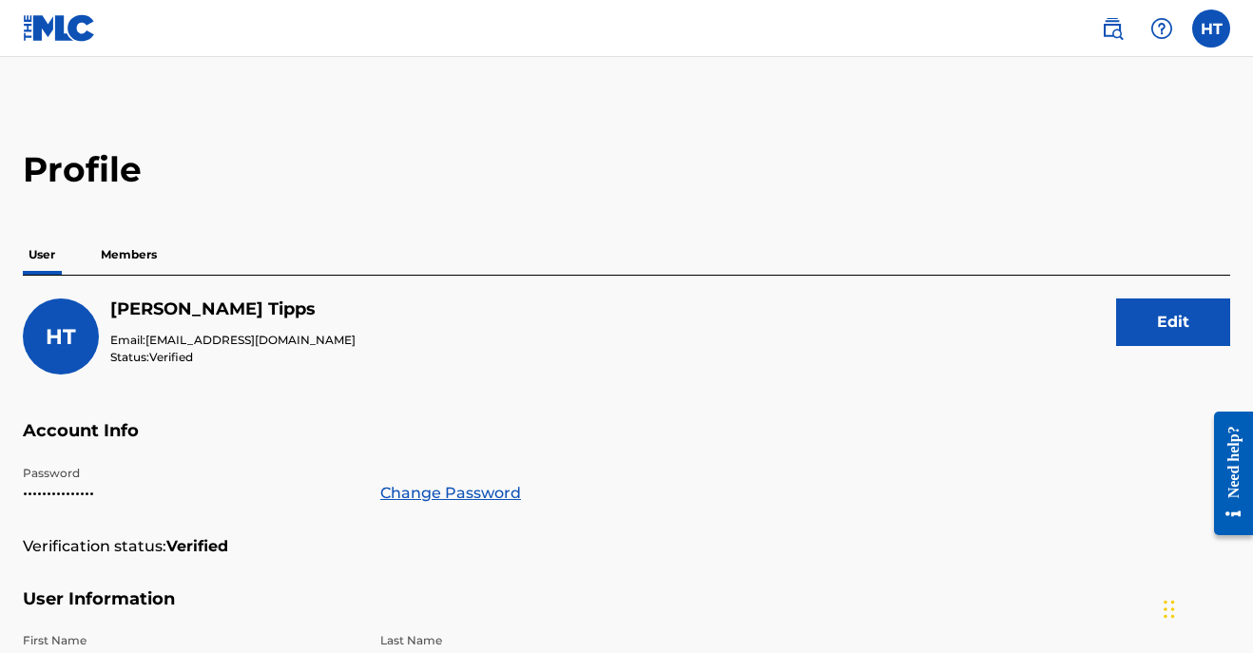
click at [1103, 35] on img at bounding box center [1112, 28] width 23 height 23
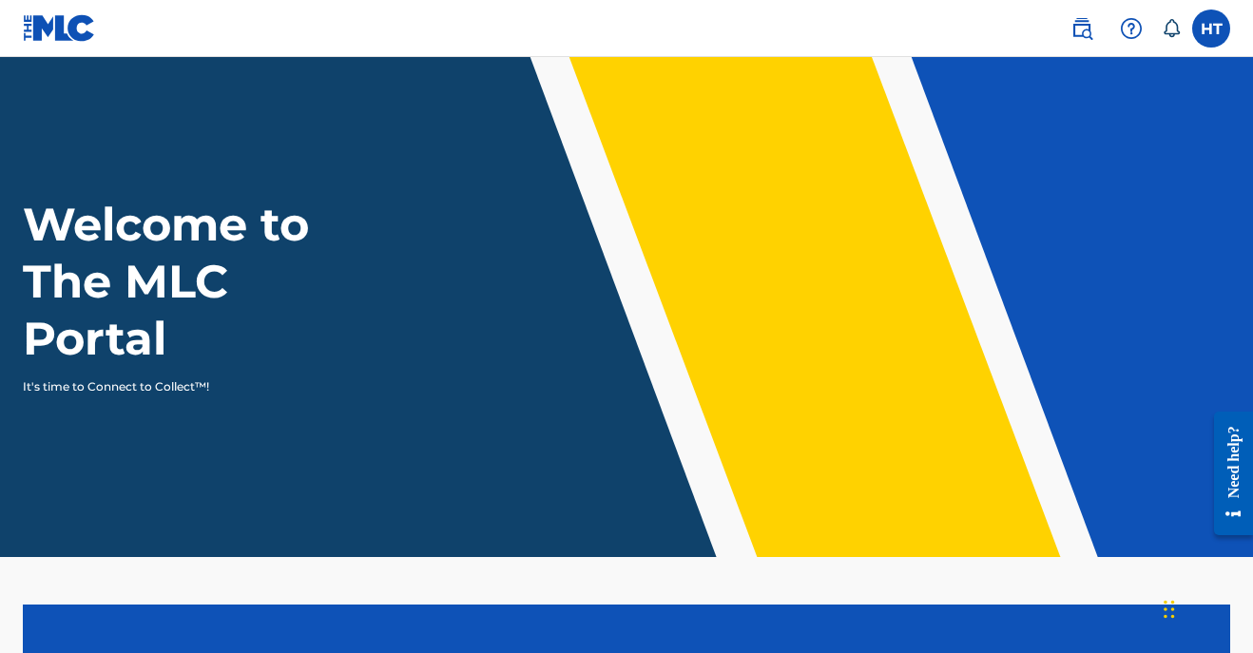
click at [1204, 31] on label at bounding box center [1211, 29] width 38 height 38
click at [1211, 29] on input "HT Hilary Tipps hilarytipps@gmail.com Notification Preferences Profile Log out" at bounding box center [1211, 29] width 0 height 0
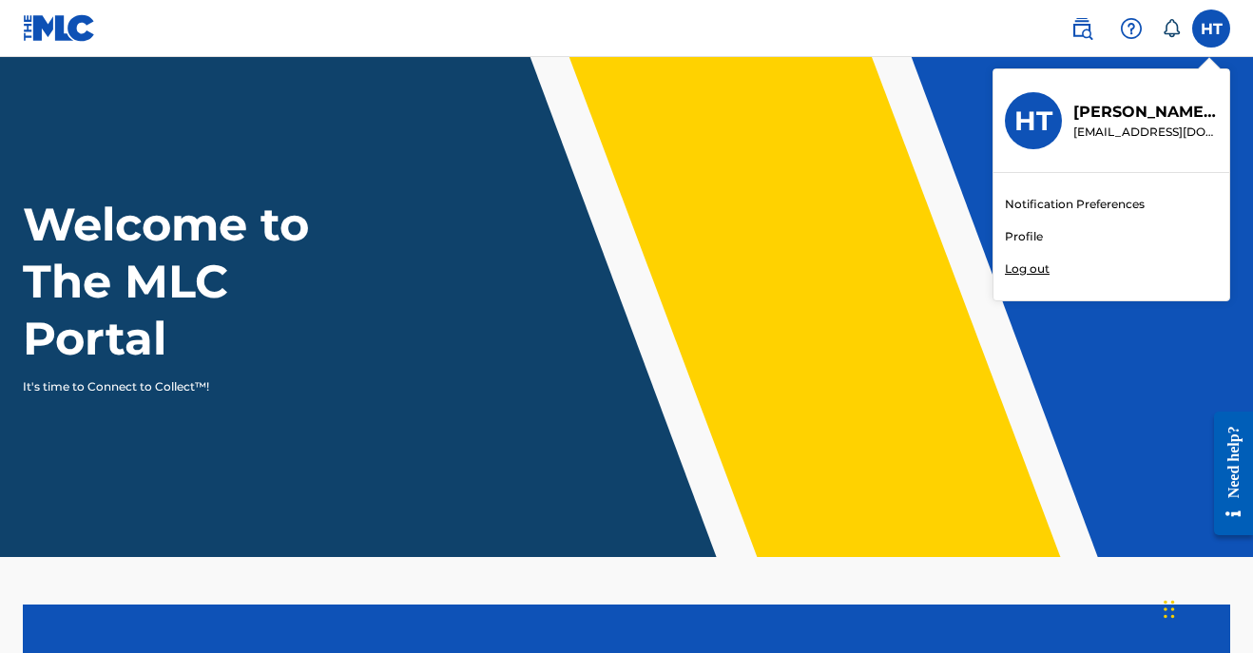
click at [1030, 269] on p "Log out" at bounding box center [1027, 268] width 45 height 17
click at [1211, 29] on input "HT Hilary Tipps hilarytipps@gmail.com Notification Preferences Profile Log out" at bounding box center [1211, 29] width 0 height 0
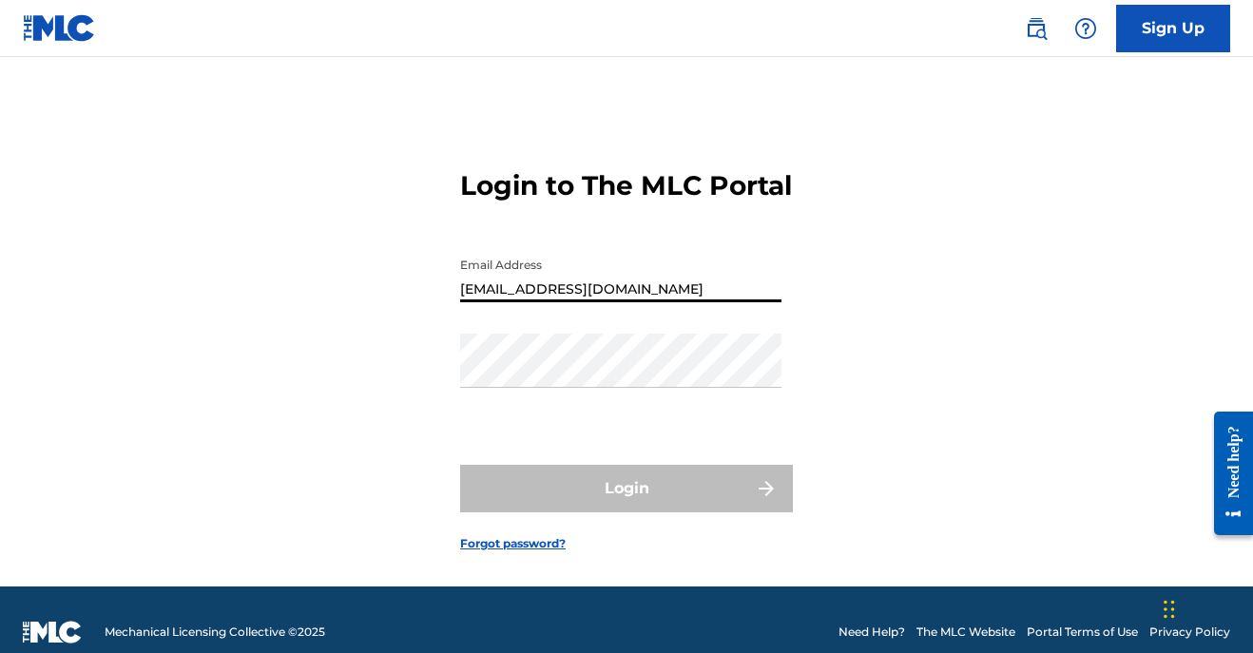
type input "info@tippsandobermiller.com"
